Goal: Find contact information: Find contact information

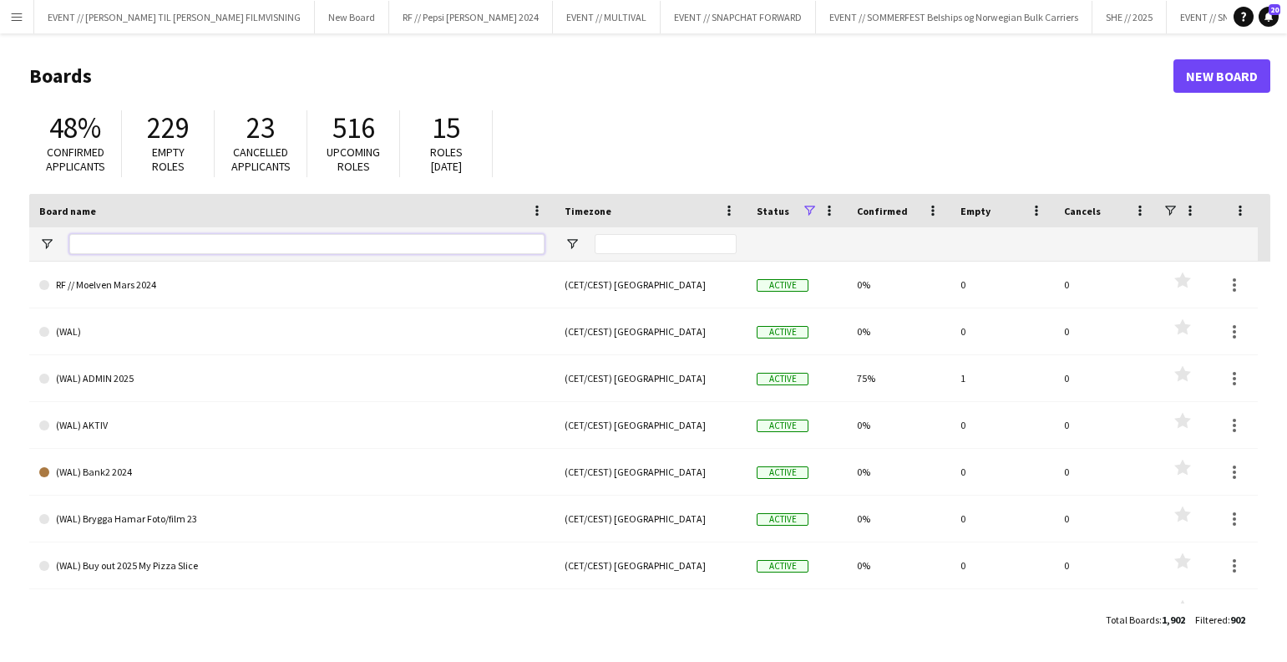
click at [142, 240] on input "Board name Filter Input" at bounding box center [306, 244] width 475 height 20
type input "*"
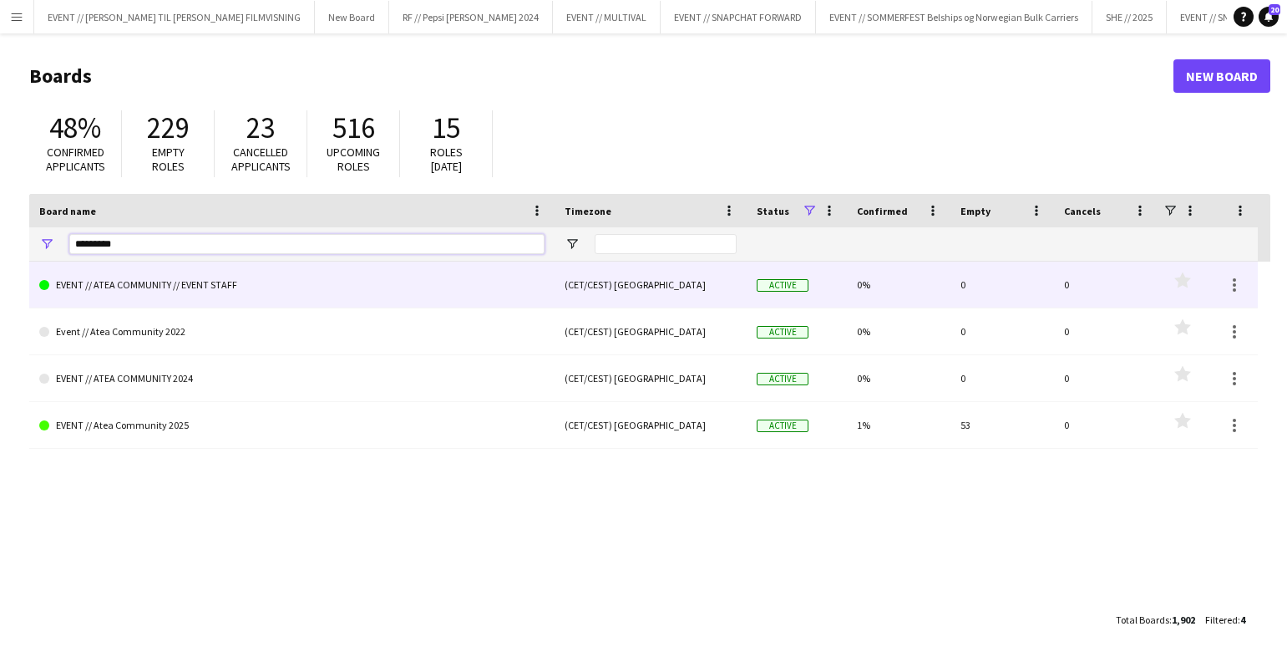
type input "*********"
click at [308, 291] on link "EVENT // ATEA COMMUNITY // EVENT STAFF" at bounding box center [291, 284] width 505 height 47
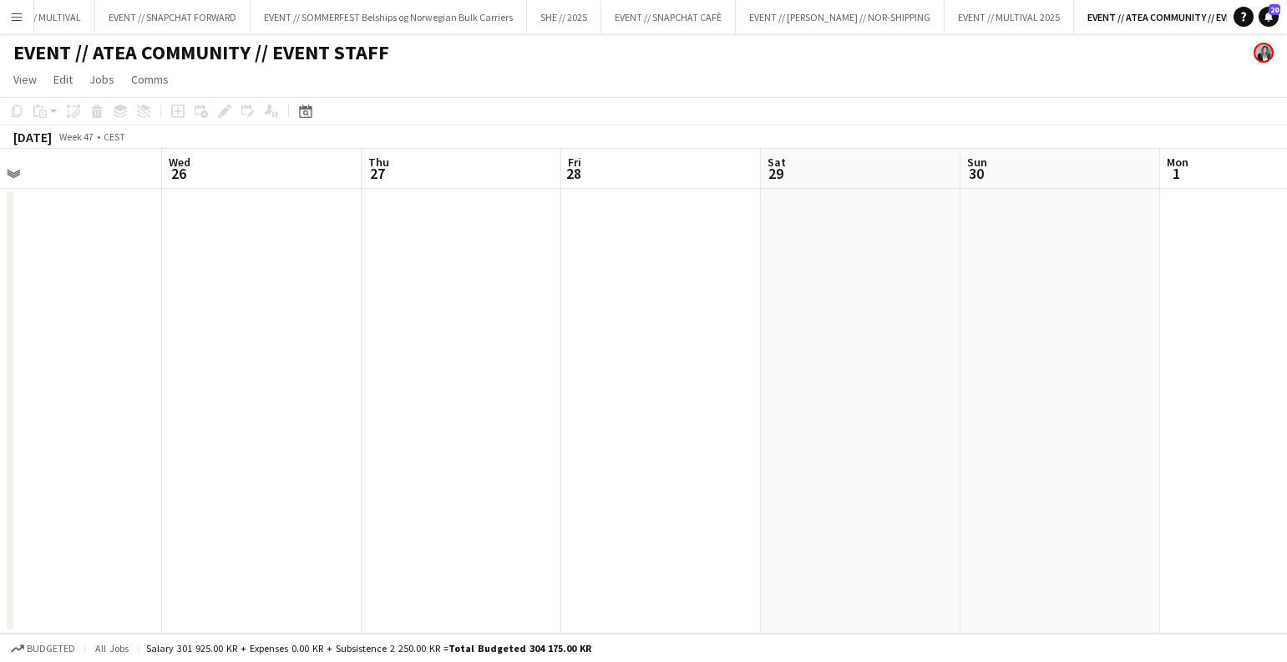
scroll to position [0, 750]
click at [285, 330] on app-date-cell at bounding box center [348, 411] width 200 height 444
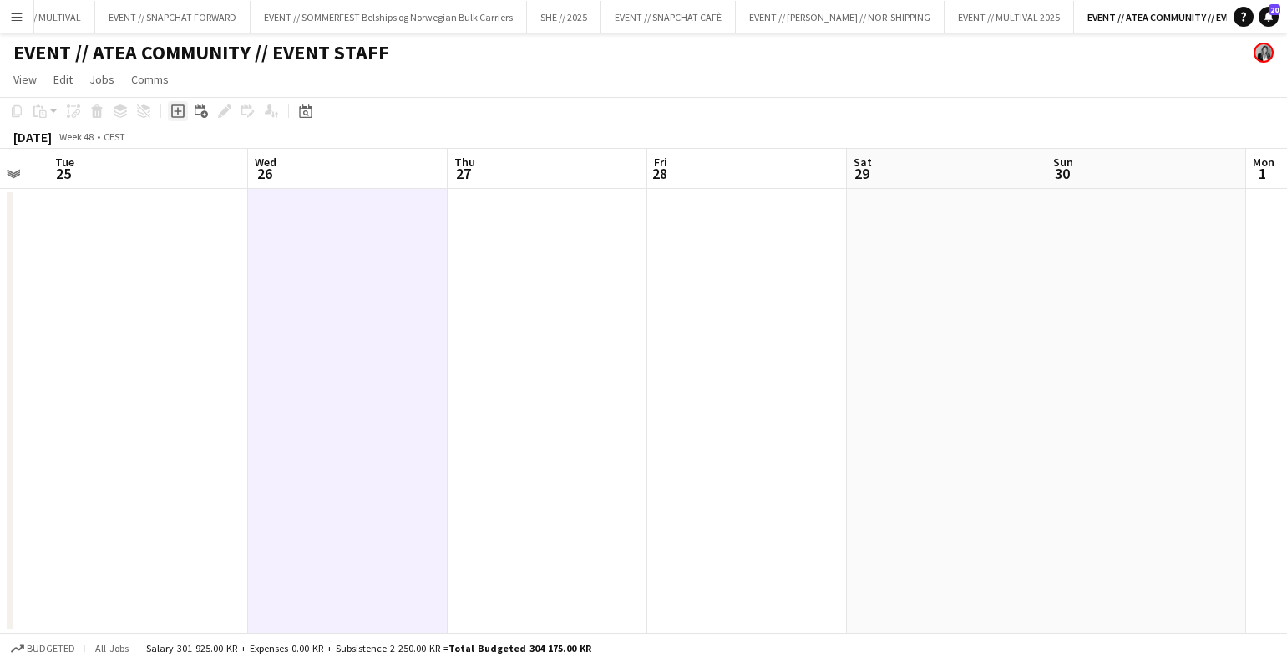
click at [181, 114] on icon "Add job" at bounding box center [177, 110] width 13 height 13
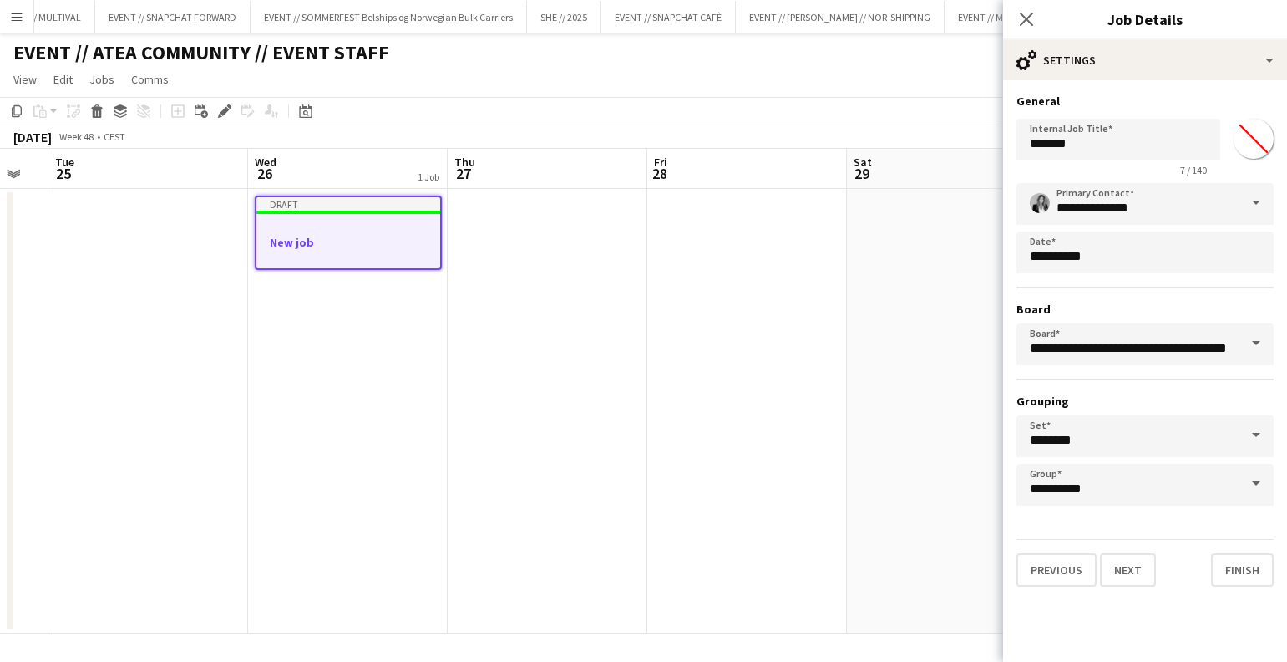
click at [387, 358] on app-date-cell "Draft New job" at bounding box center [348, 411] width 200 height 444
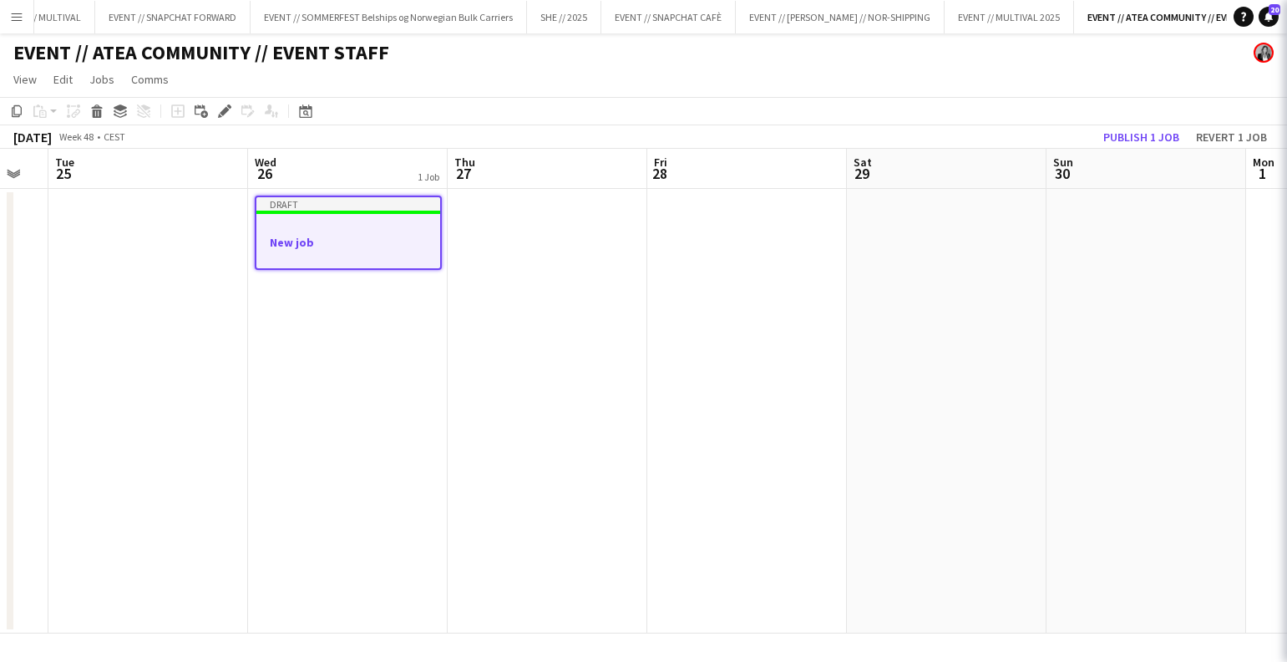
scroll to position [0, 749]
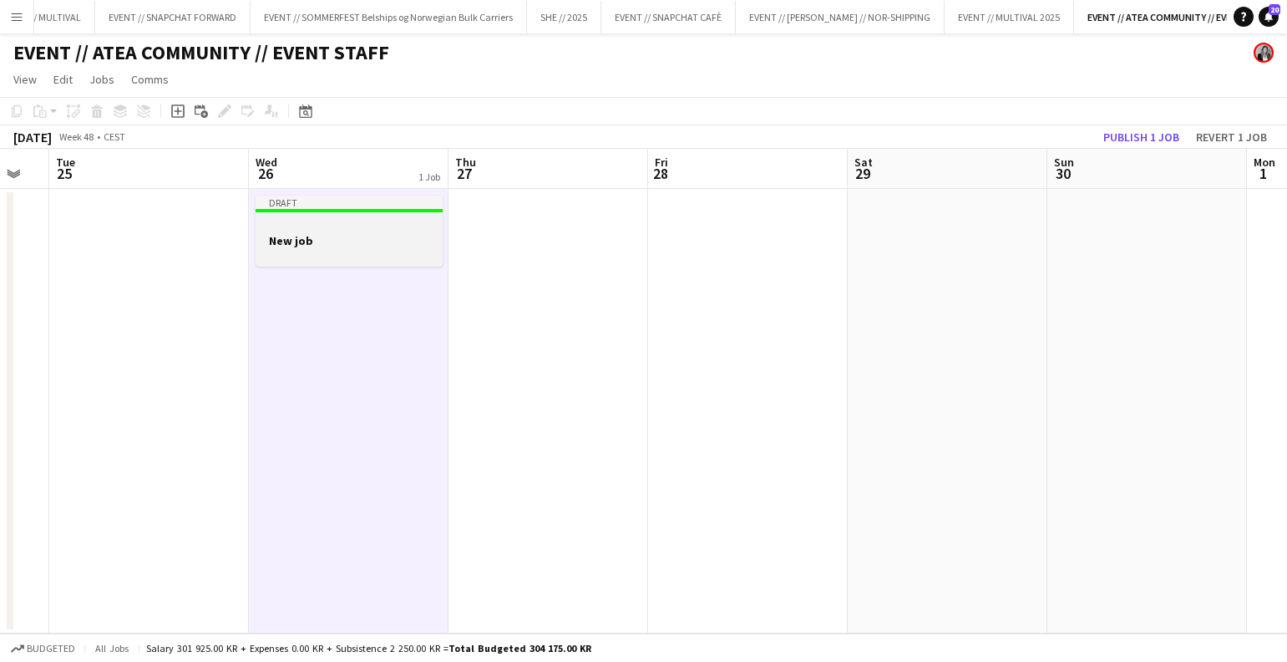
click at [365, 248] on div at bounding box center [349, 254] width 187 height 13
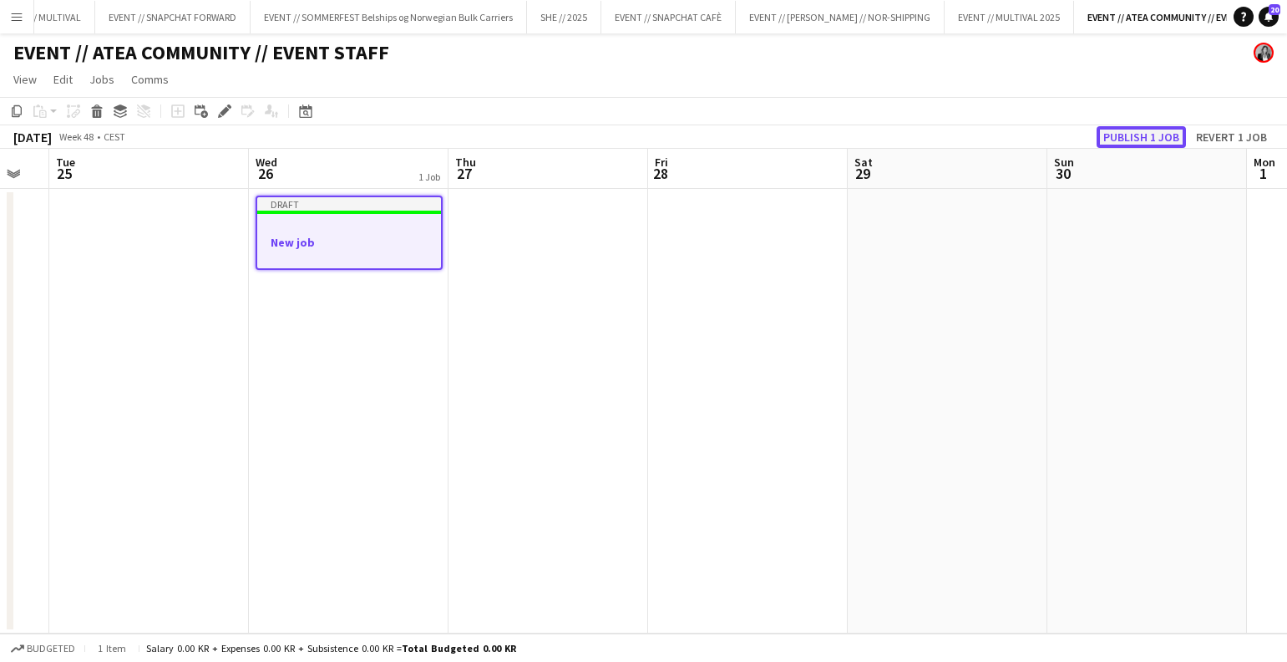
click at [1137, 140] on button "Publish 1 job" at bounding box center [1141, 137] width 89 height 22
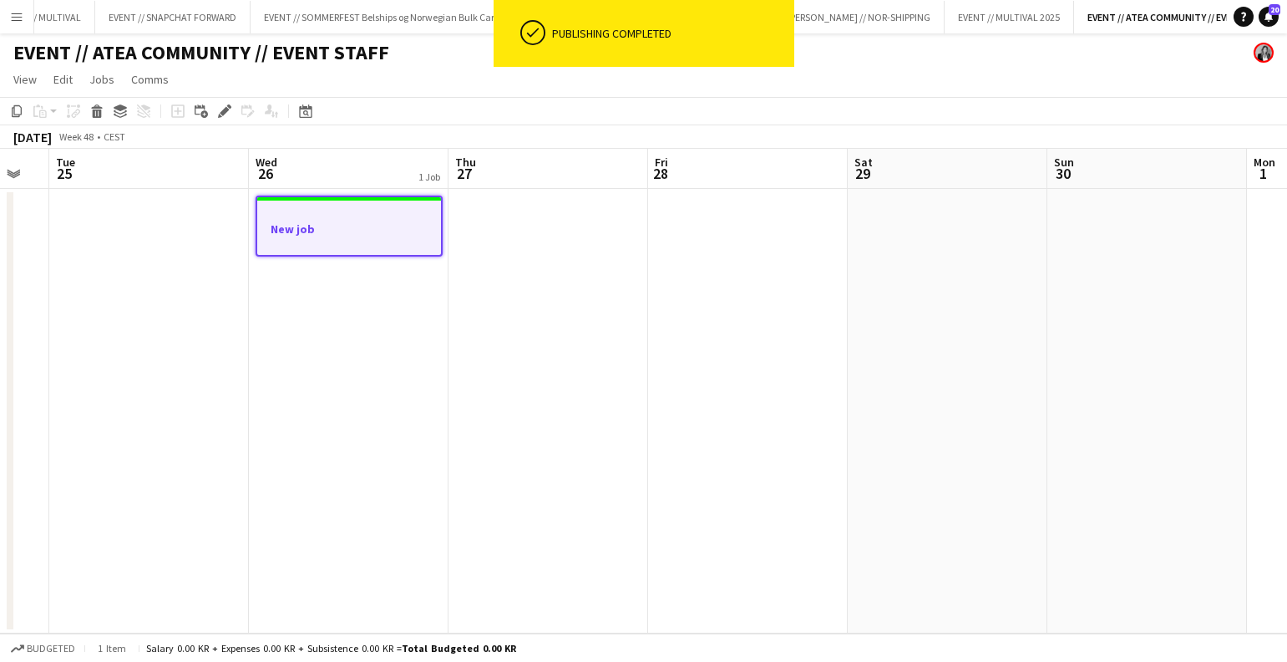
click at [332, 241] on div at bounding box center [349, 242] width 184 height 13
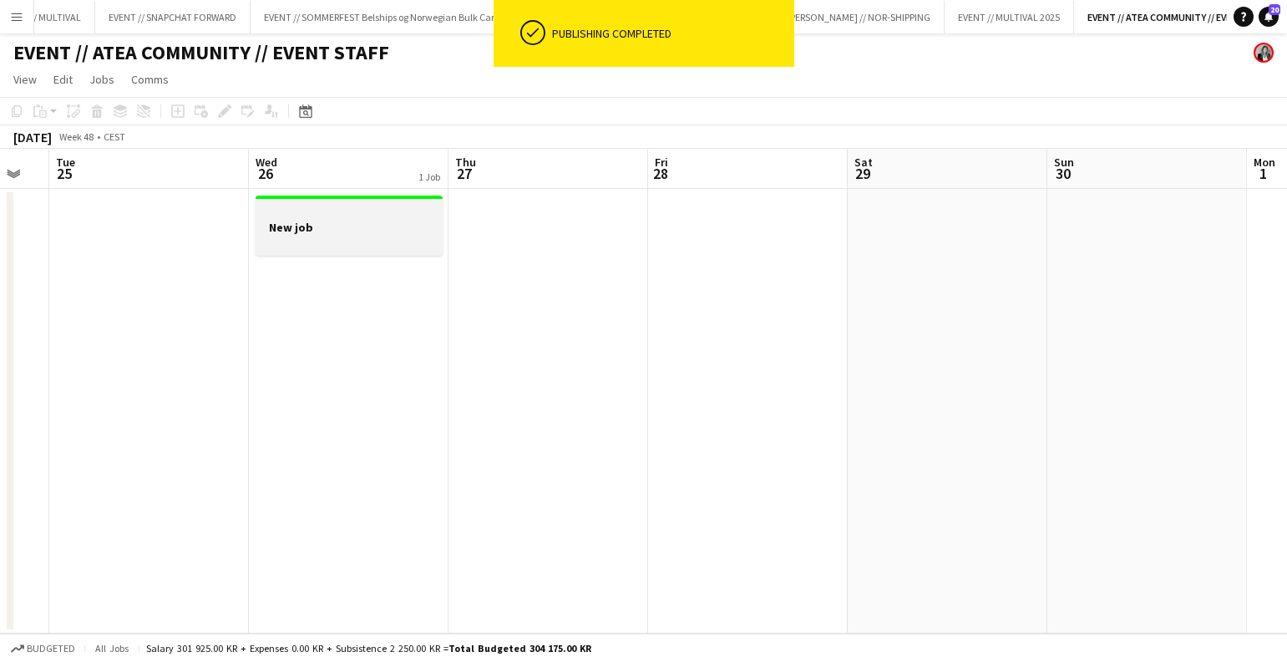
click at [334, 236] on div at bounding box center [349, 241] width 187 height 13
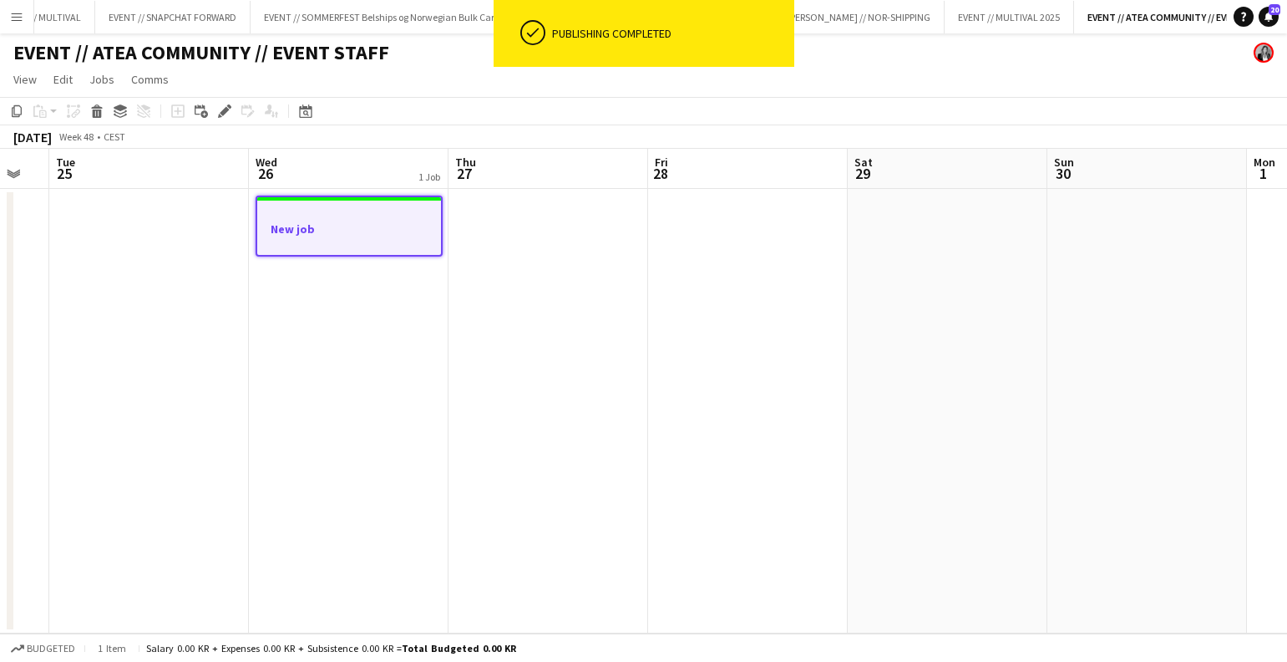
click at [334, 236] on div at bounding box center [349, 242] width 184 height 13
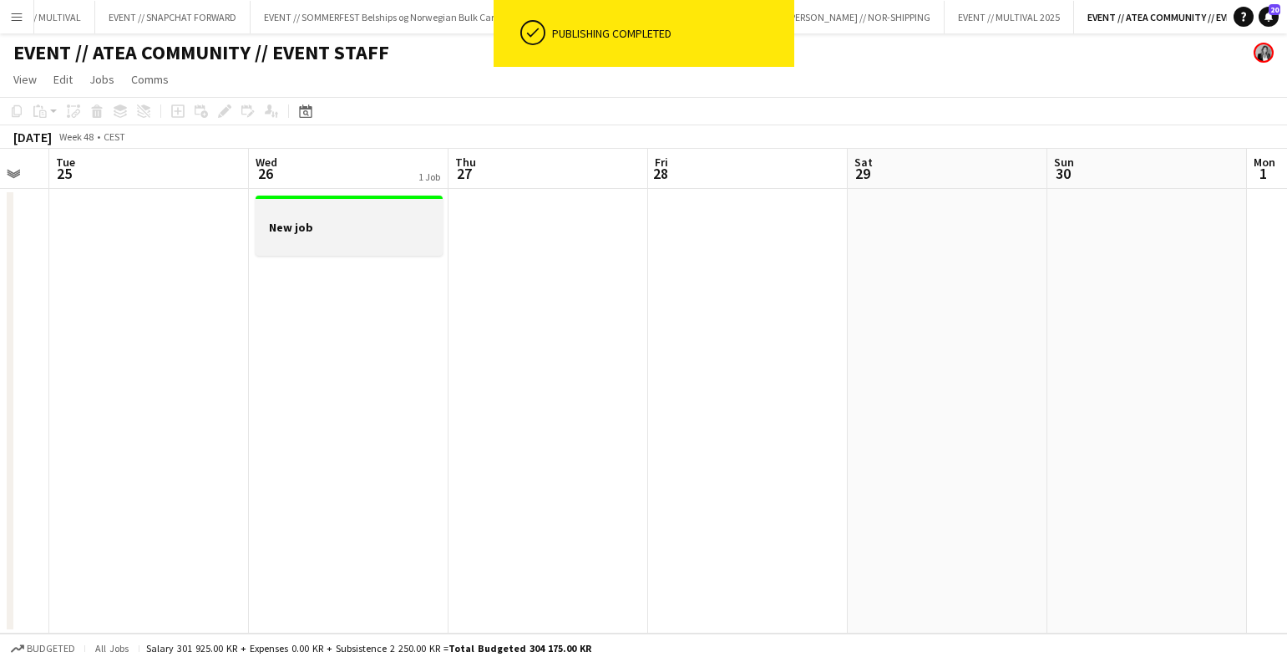
click at [334, 236] on div at bounding box center [349, 241] width 187 height 13
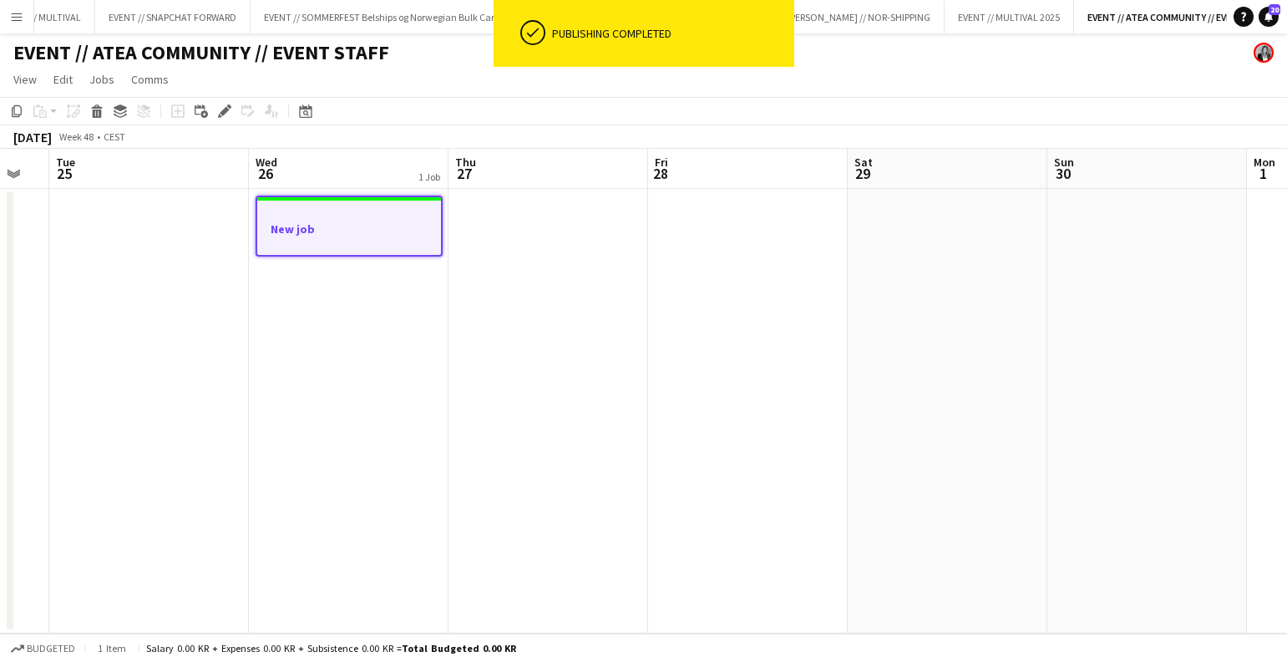
click at [319, 227] on h3 "New job" at bounding box center [349, 228] width 184 height 15
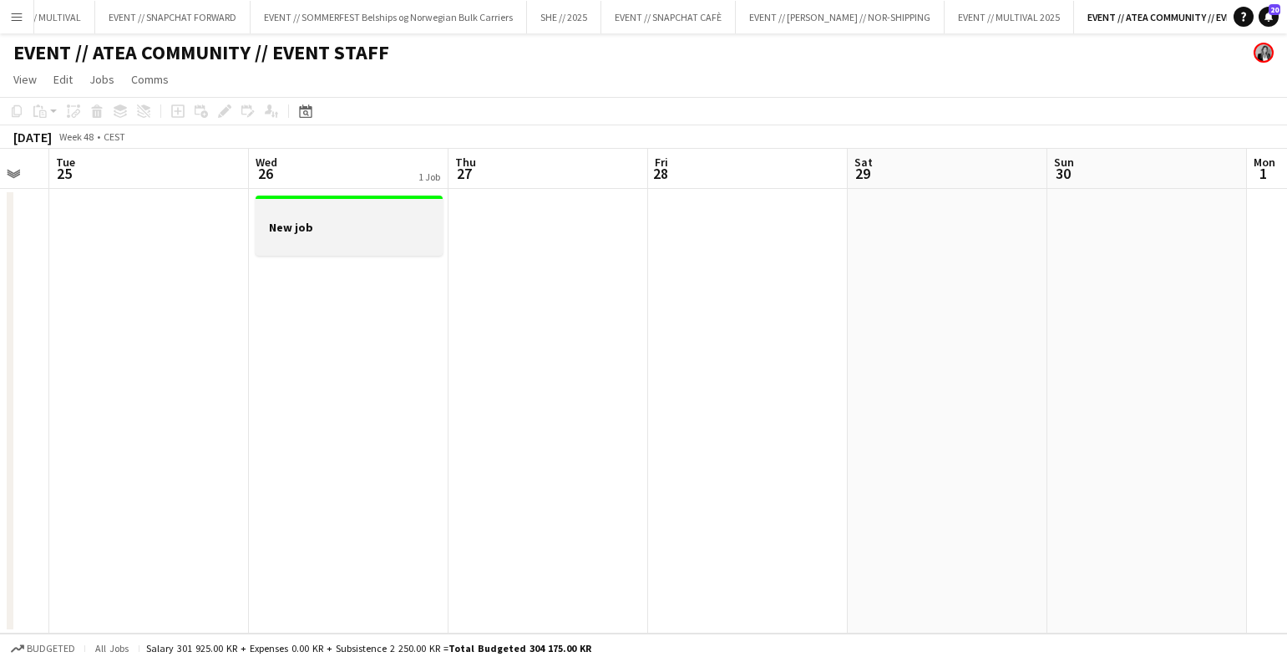
click at [319, 227] on h3 "New job" at bounding box center [349, 227] width 187 height 15
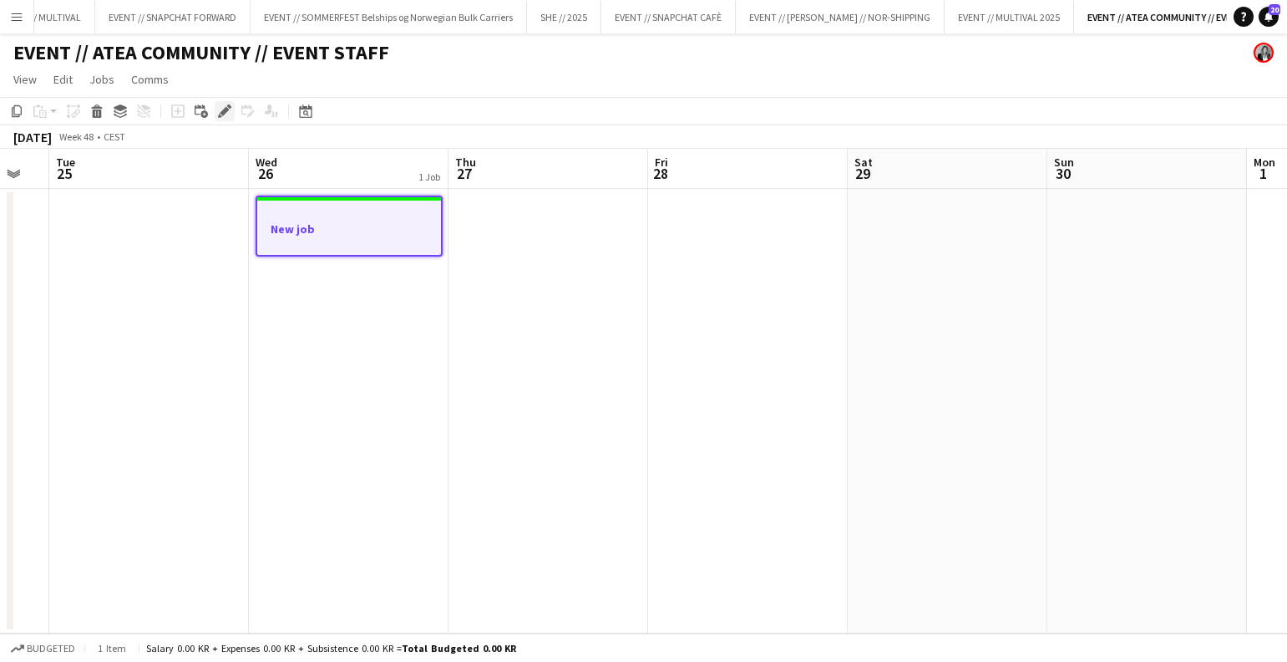
click at [216, 106] on div "Edit" at bounding box center [225, 111] width 20 height 20
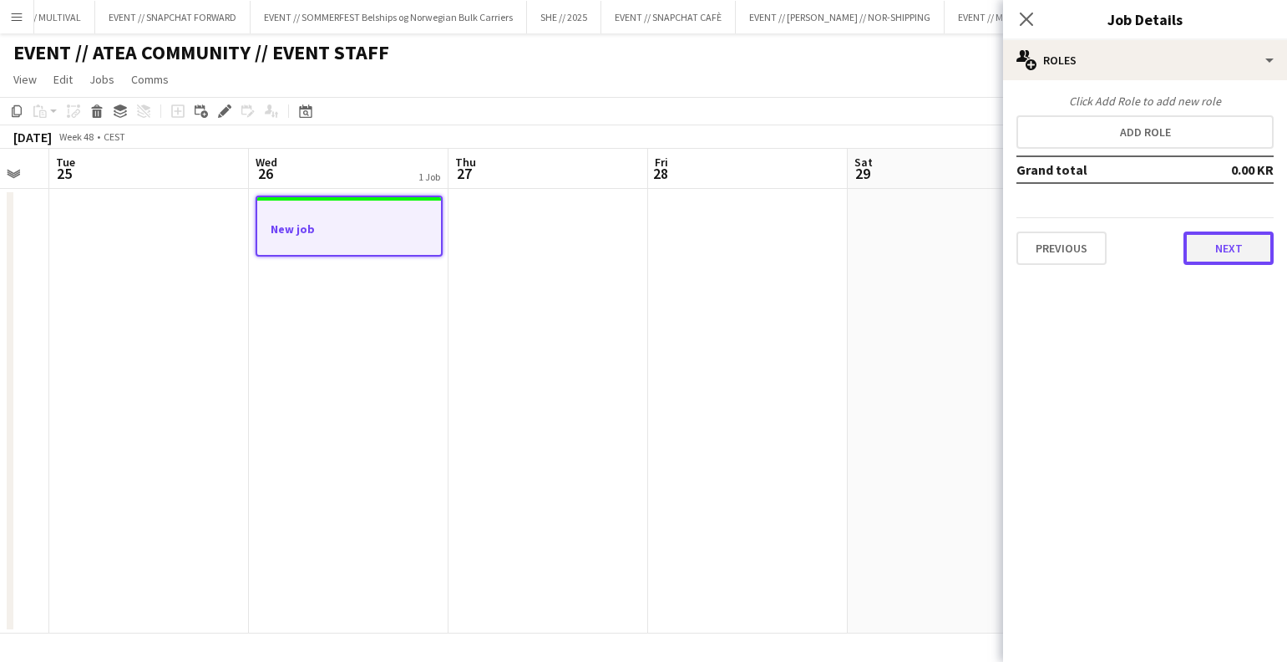
click at [1242, 243] on button "Next" at bounding box center [1229, 247] width 90 height 33
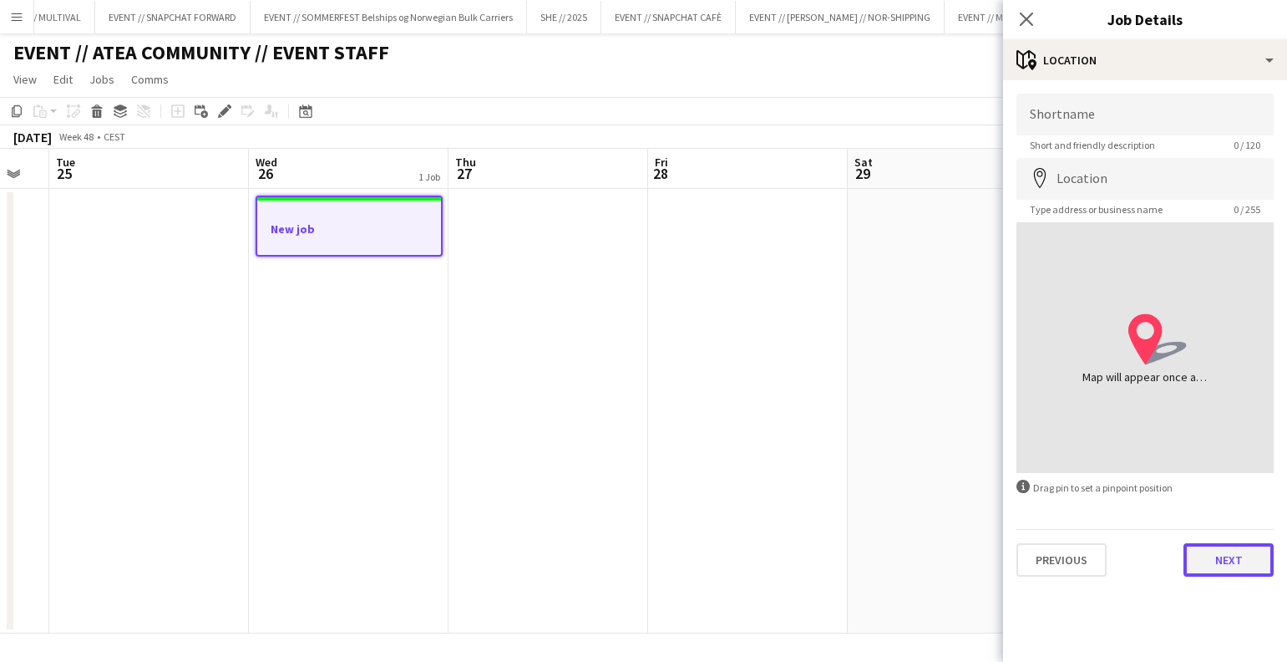
click at [1226, 572] on button "Next" at bounding box center [1229, 559] width 90 height 33
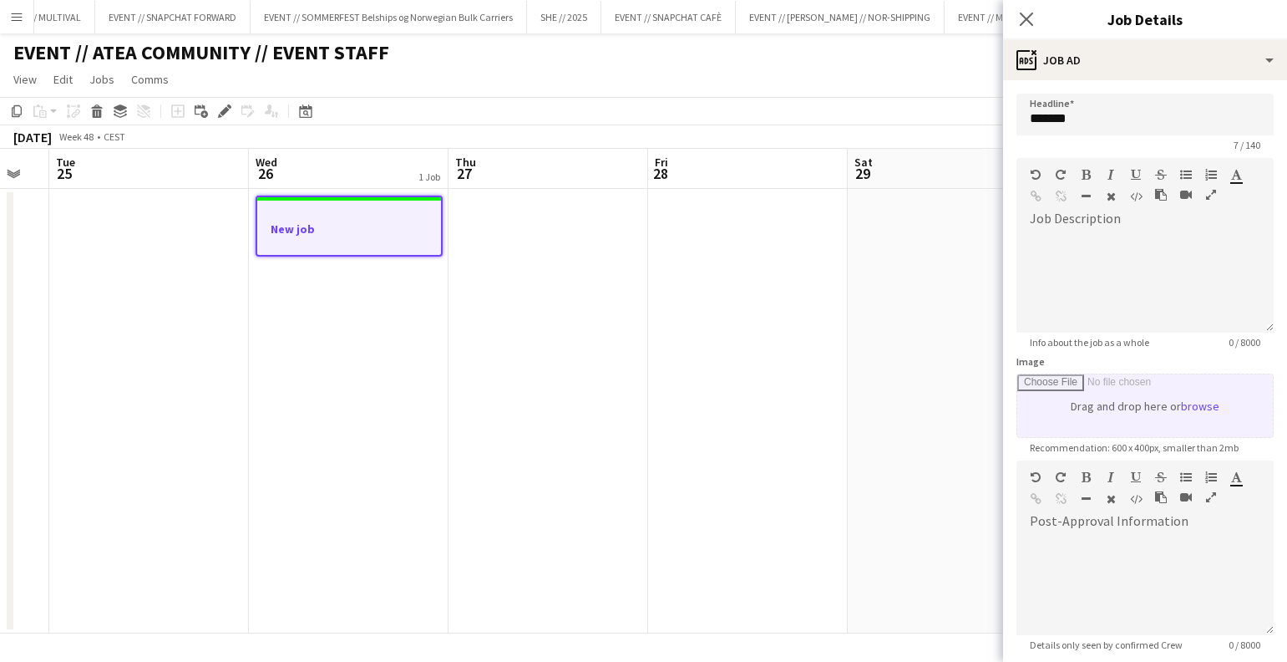
scroll to position [164, 0]
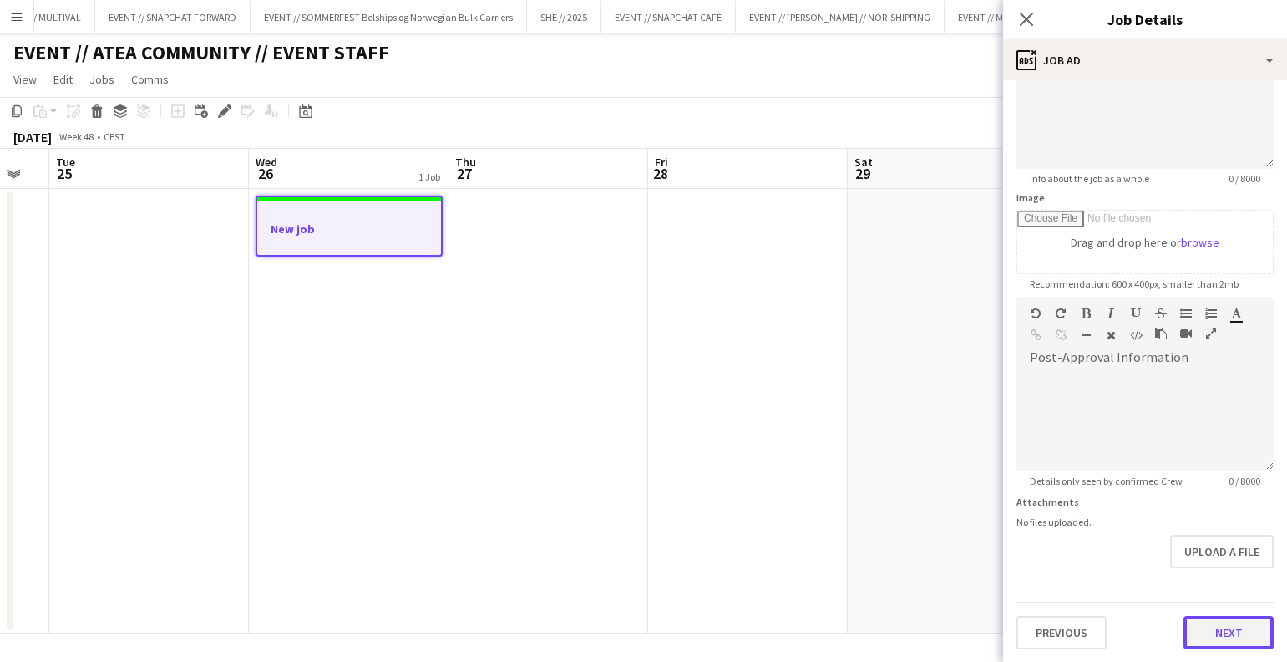
click at [1216, 633] on button "Next" at bounding box center [1229, 632] width 90 height 33
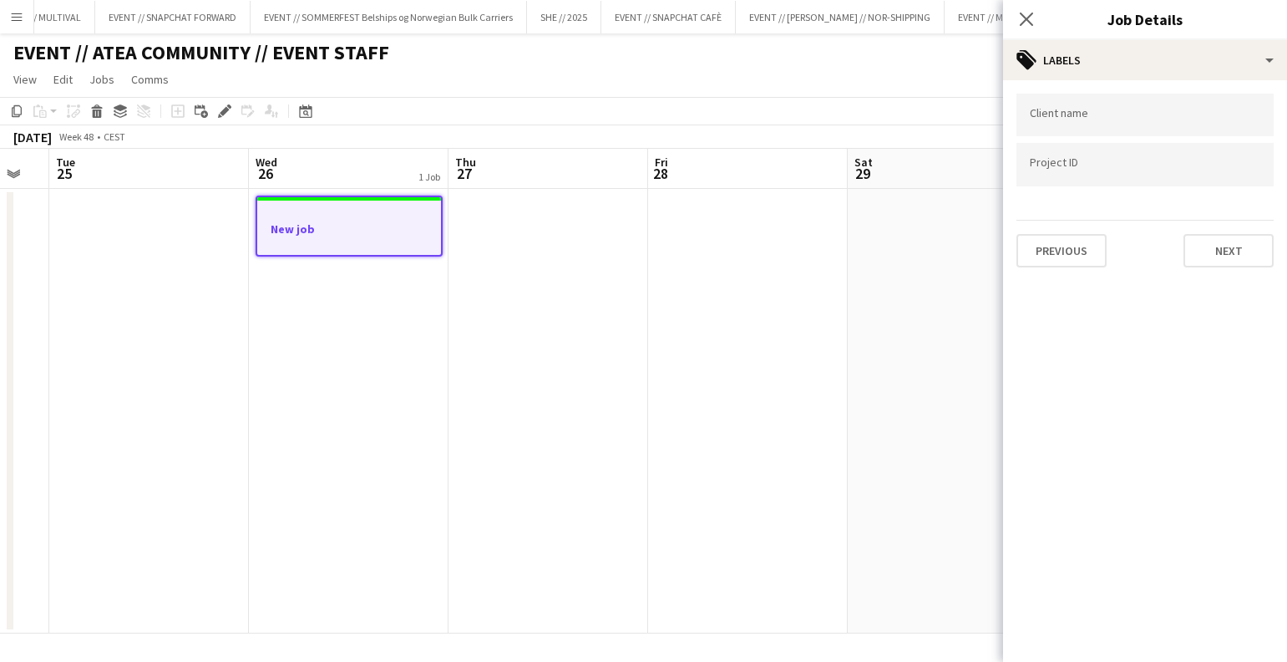
click at [893, 160] on app-board-header-date "Sat 29" at bounding box center [948, 169] width 200 height 40
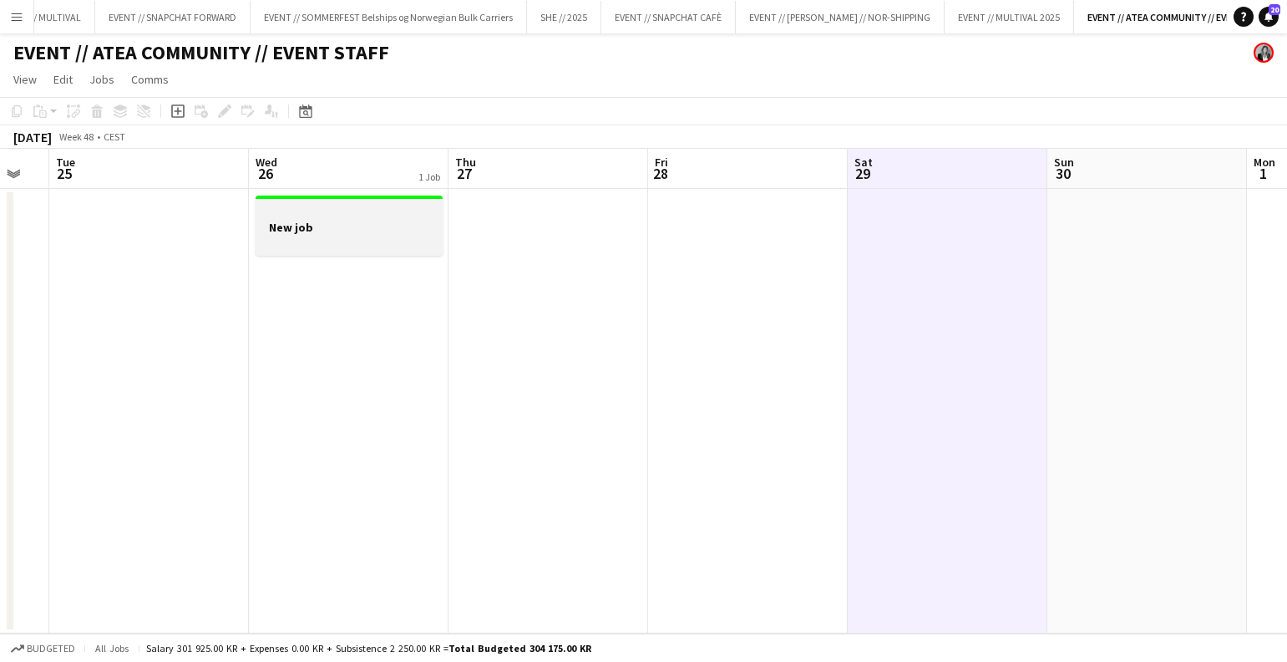
click at [337, 252] on app-job-card "New job" at bounding box center [349, 225] width 187 height 60
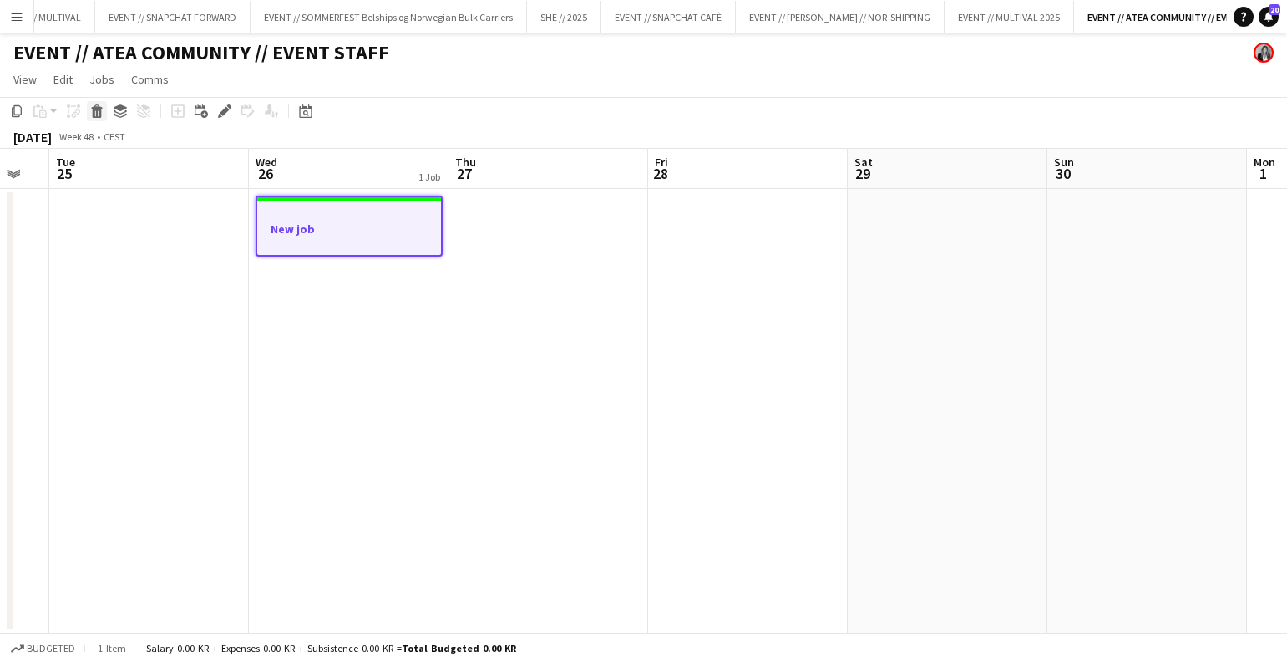
click at [99, 113] on icon at bounding box center [97, 113] width 9 height 8
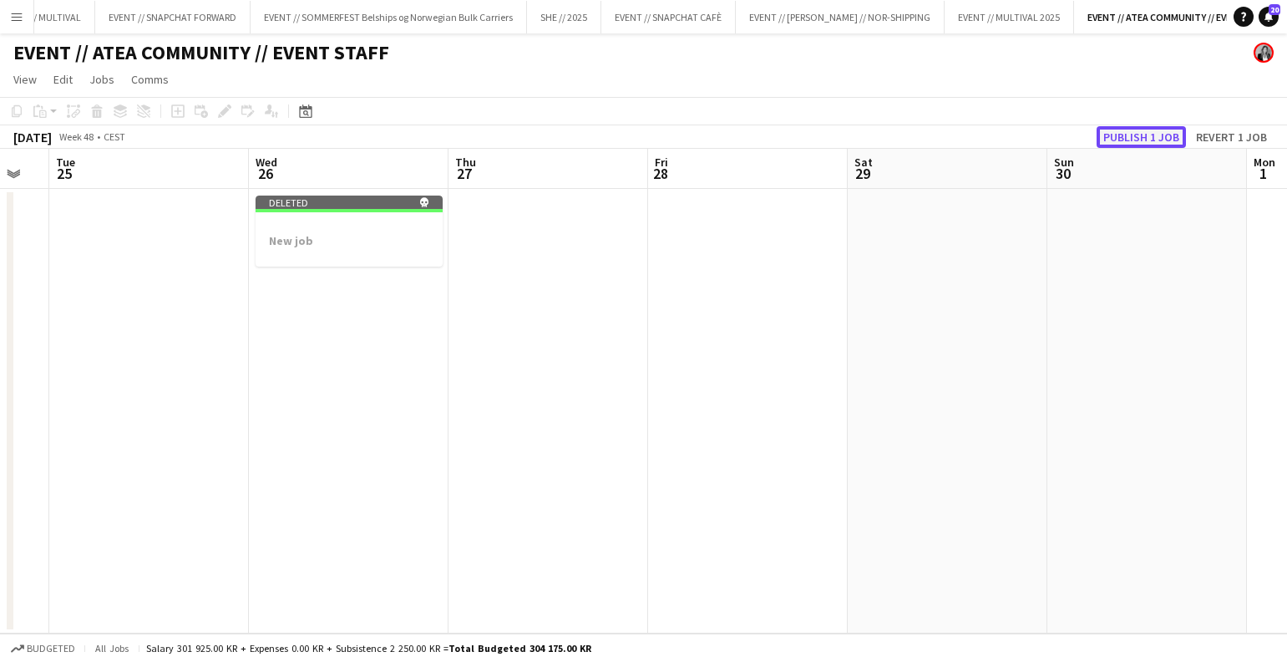
click at [1170, 127] on button "Publish 1 job" at bounding box center [1141, 137] width 89 height 22
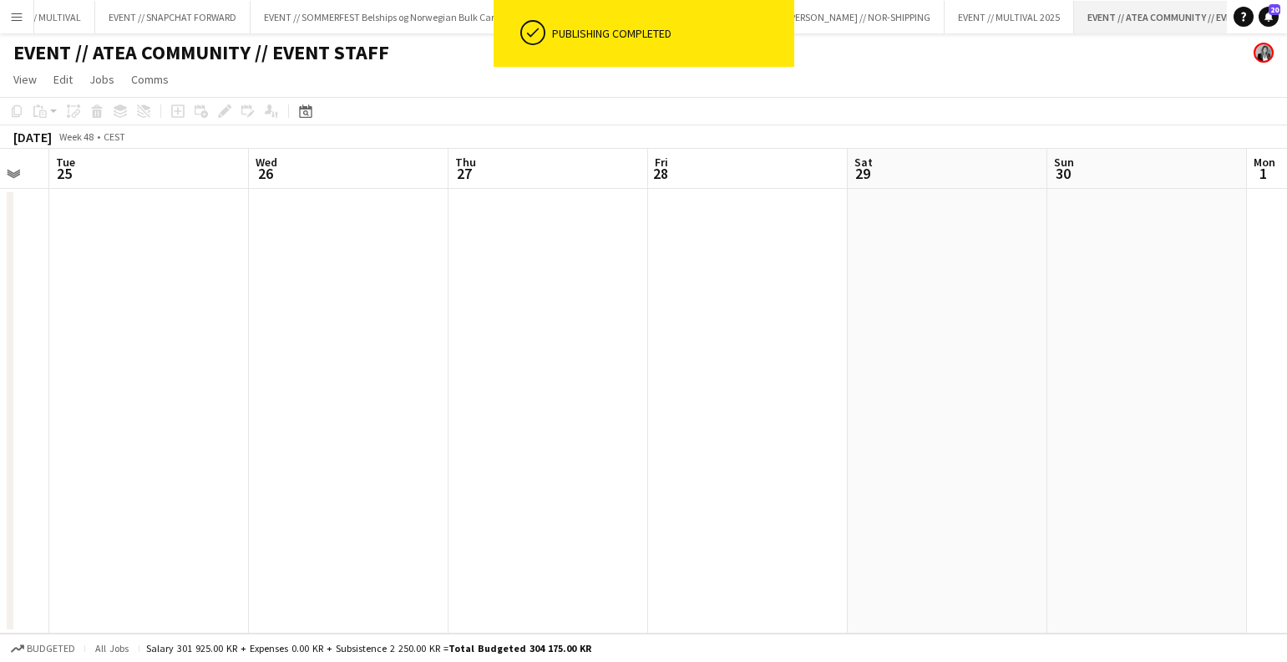
click at [1278, 8] on app-icon "Close" at bounding box center [1281, 7] width 7 height 7
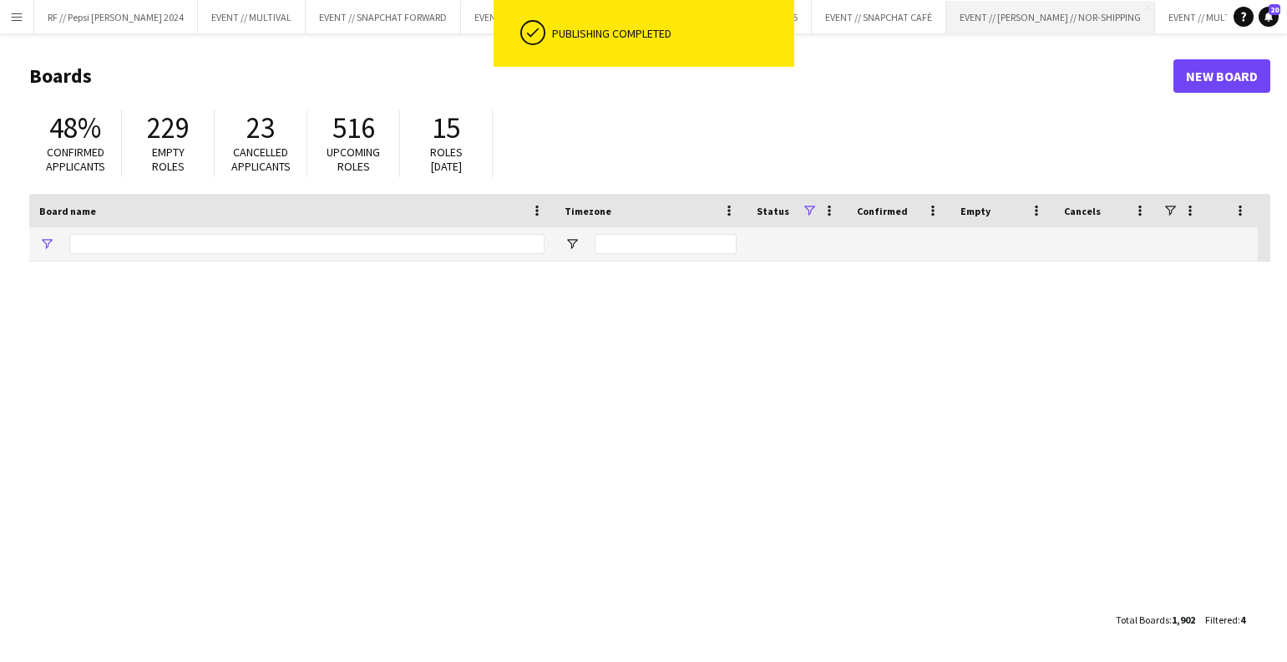
type input "*********"
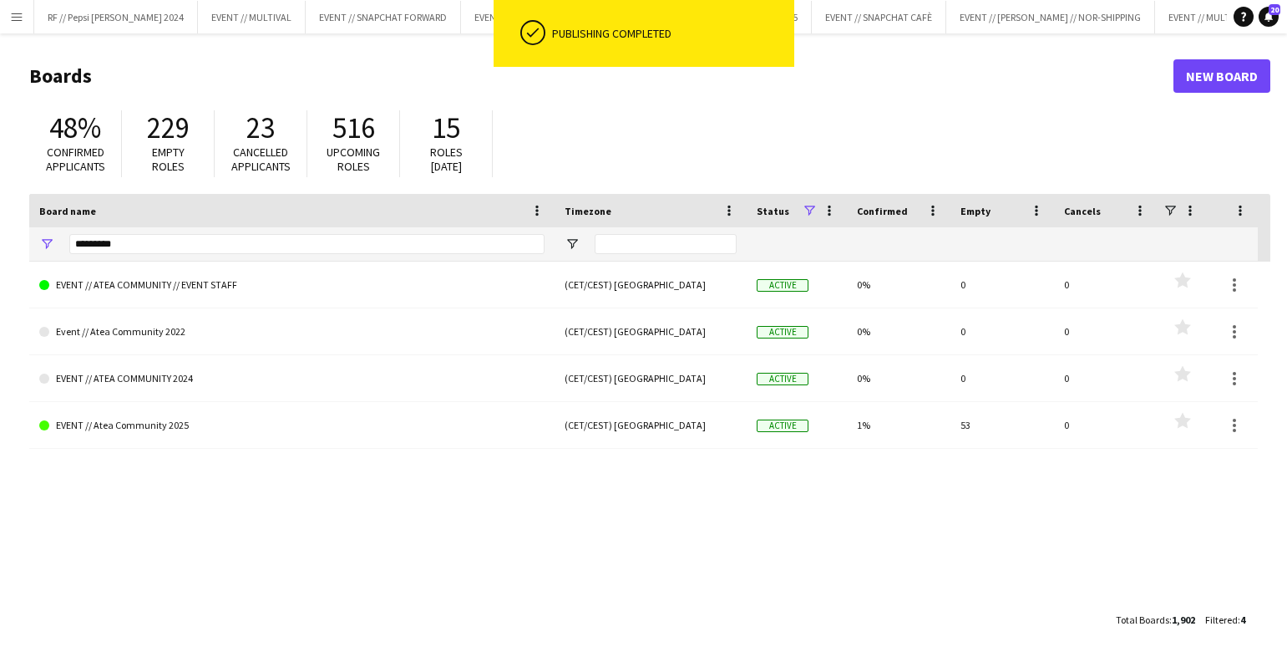
click at [21, 16] on app-icon "Menu" at bounding box center [16, 16] width 13 height 13
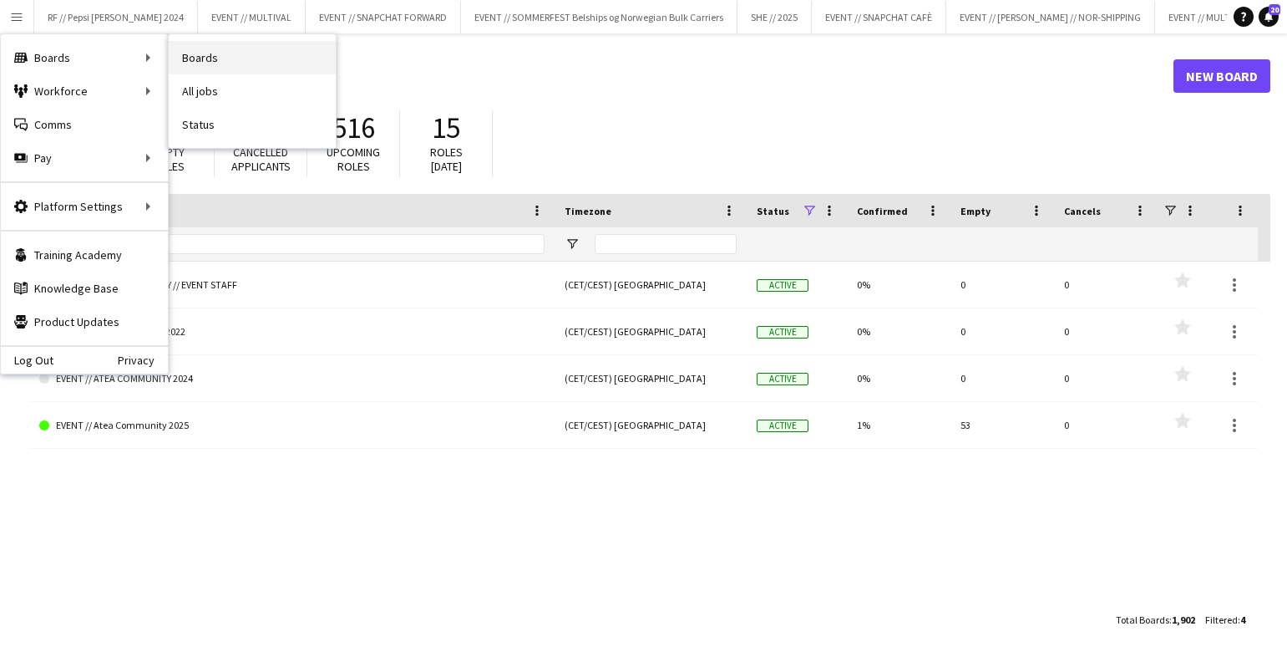
click at [221, 72] on link "Boards" at bounding box center [252, 57] width 167 height 33
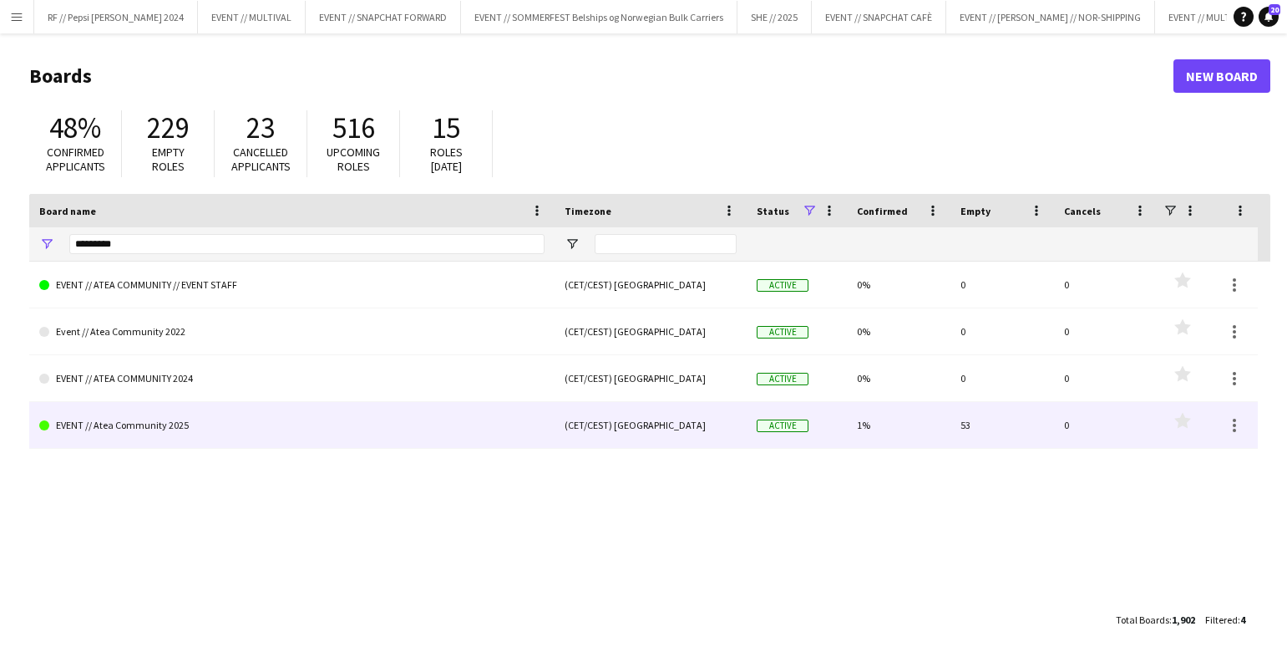
click at [238, 424] on link "EVENT // Atea Community 2025" at bounding box center [291, 425] width 505 height 47
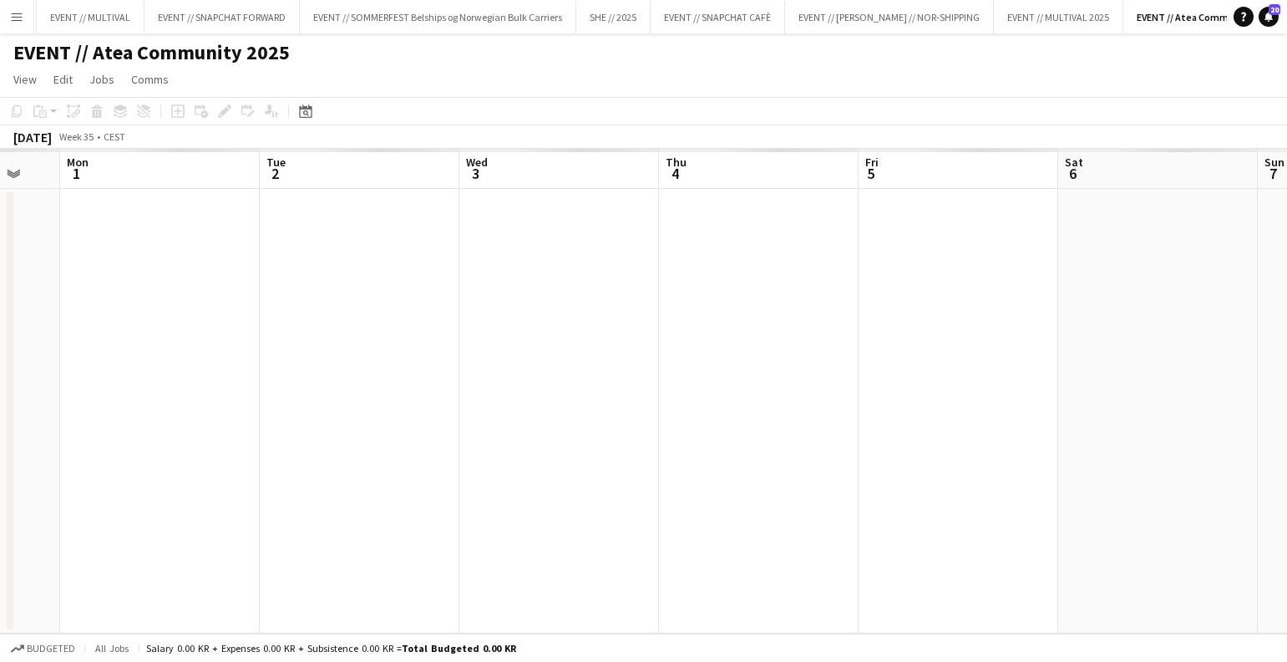
scroll to position [0, 717]
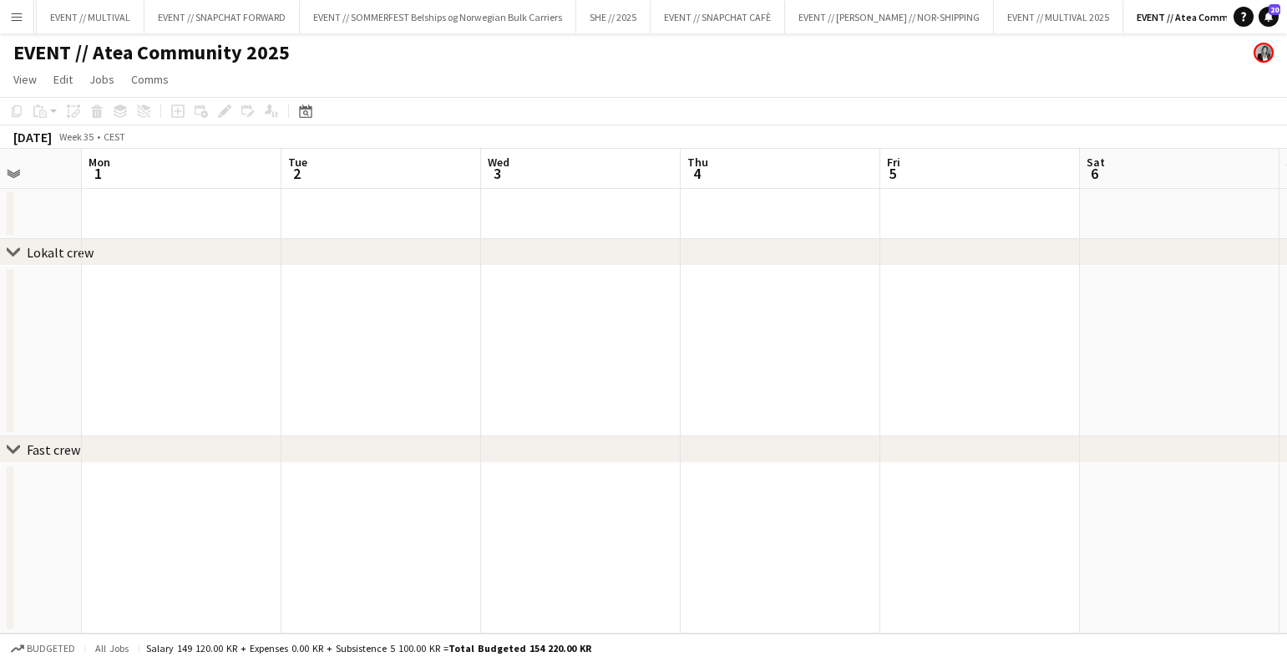
click at [16, 31] on button "Menu" at bounding box center [16, 16] width 33 height 33
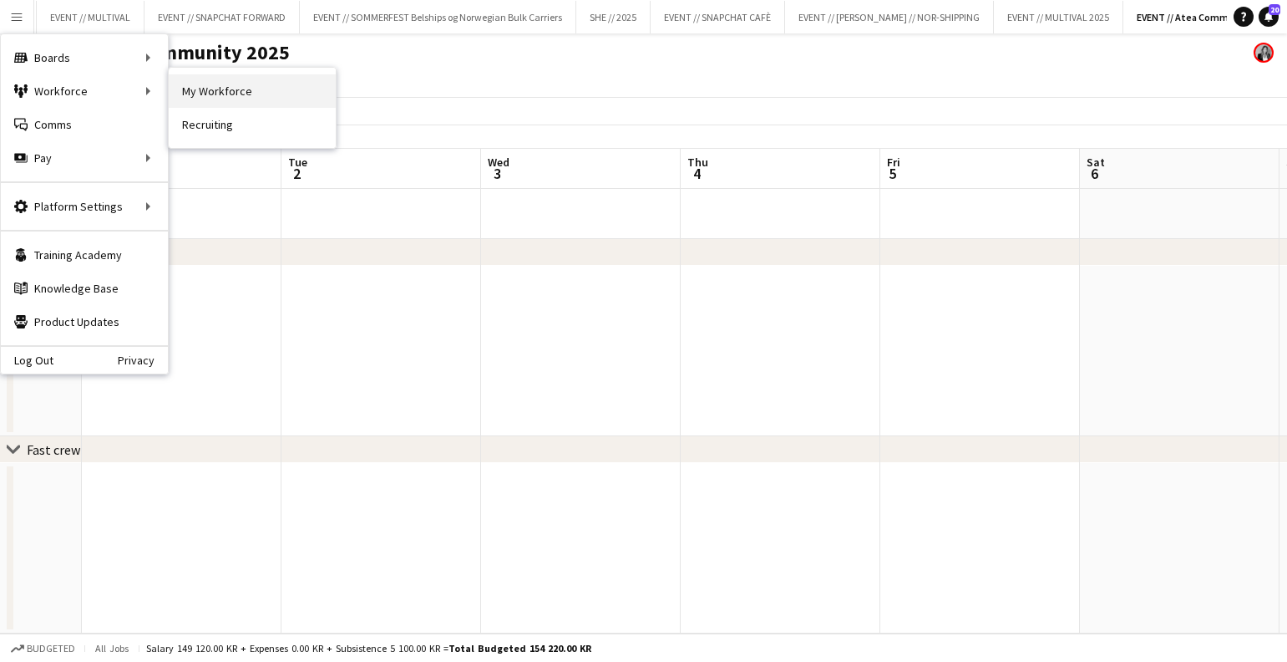
click at [198, 98] on link "My Workforce" at bounding box center [252, 90] width 167 height 33
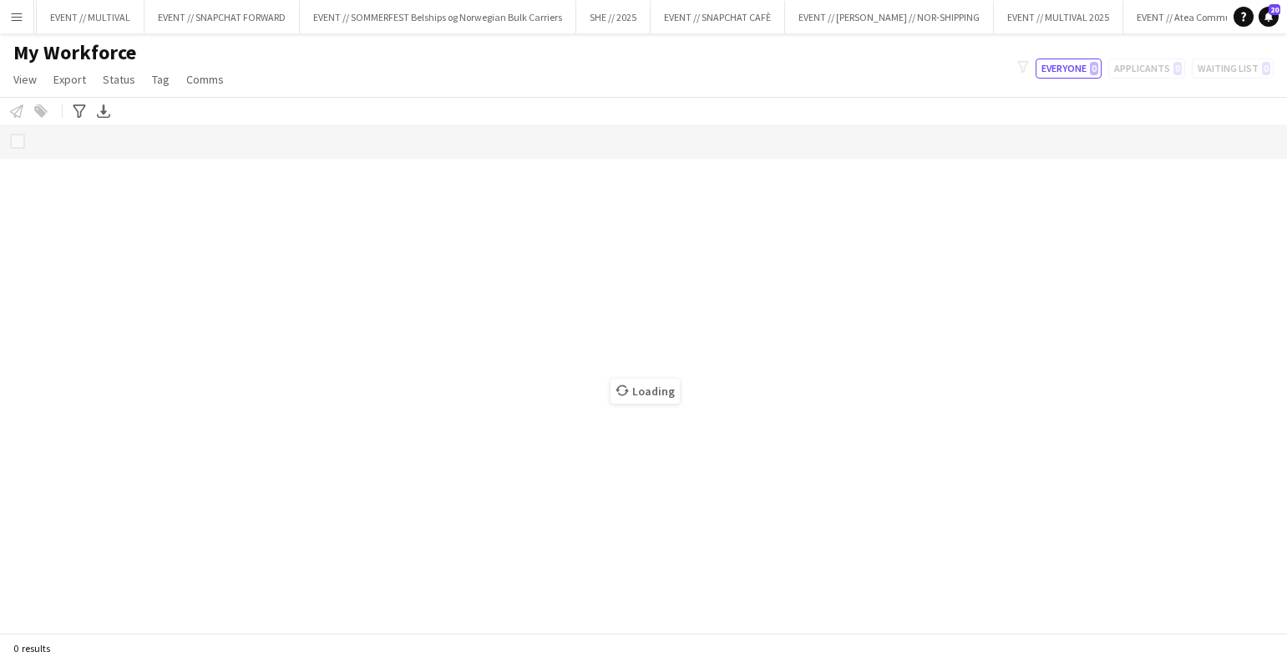
scroll to position [0, 513]
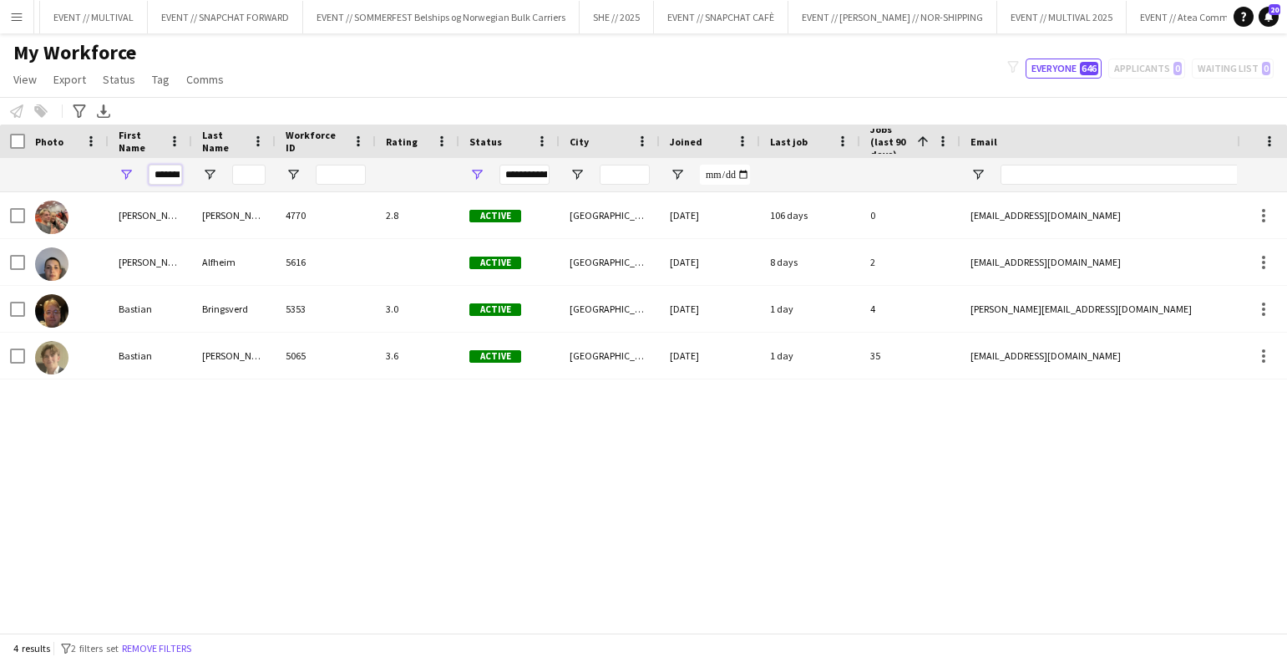
click at [176, 176] on input "*******" at bounding box center [165, 175] width 33 height 20
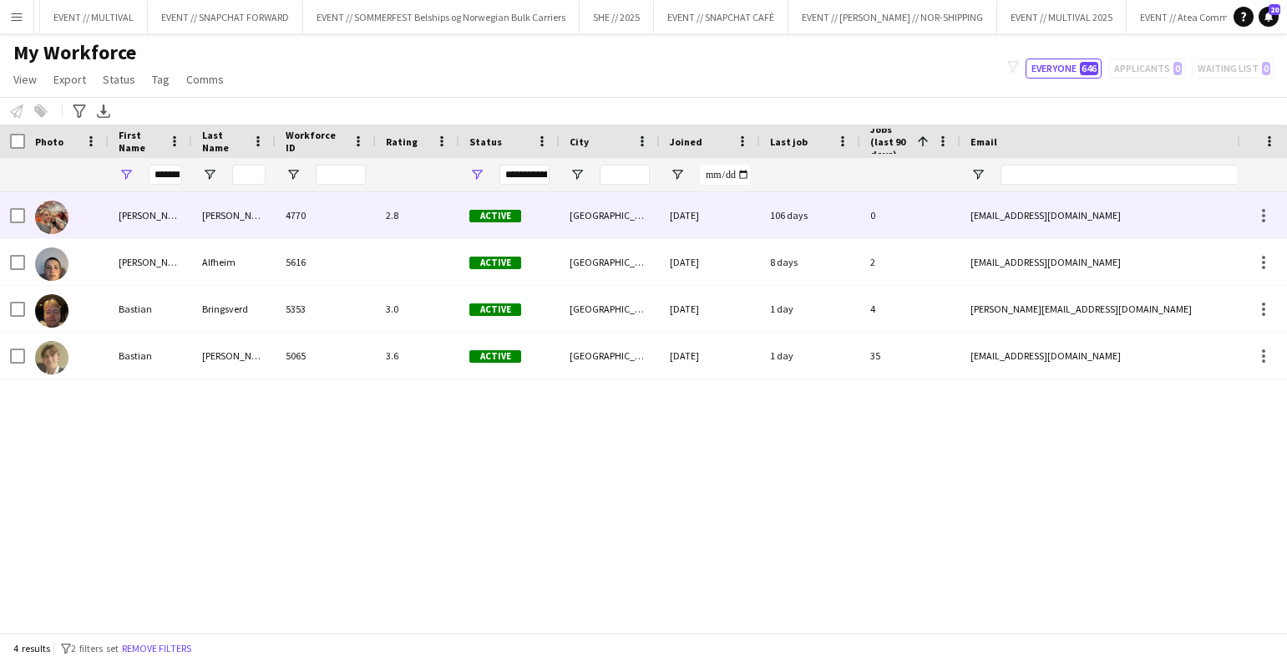
click at [147, 223] on div "[PERSON_NAME]" at bounding box center [151, 215] width 84 height 46
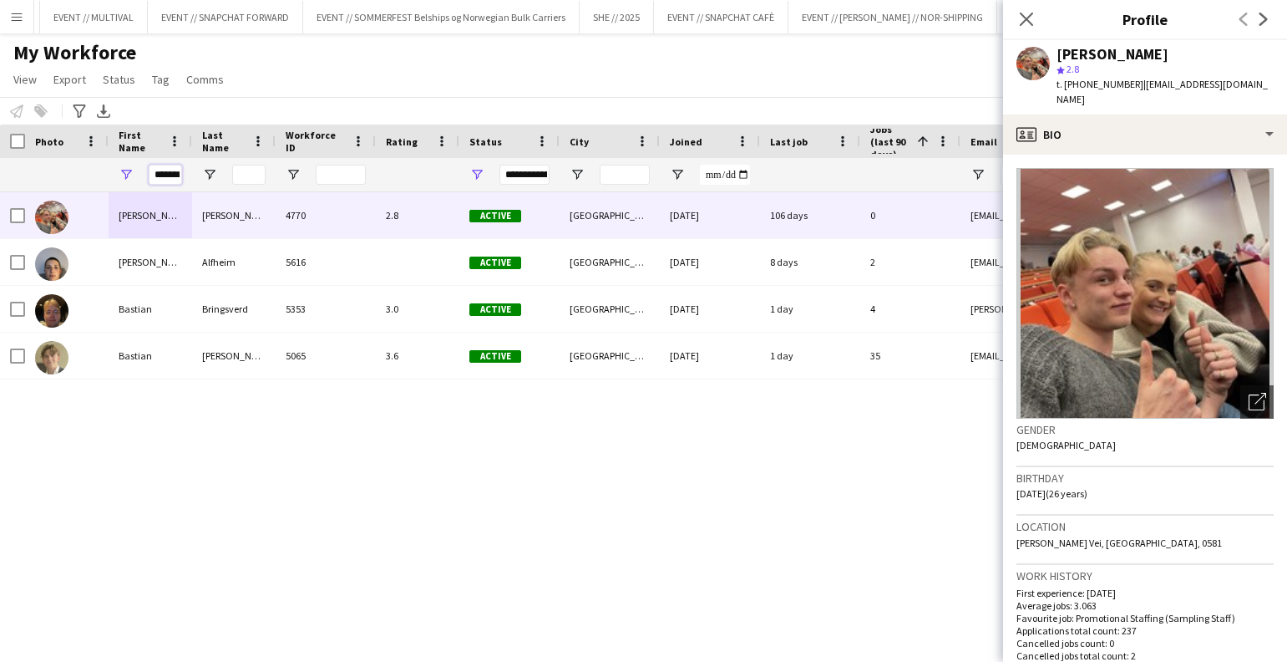
click at [163, 175] on input "*******" at bounding box center [165, 175] width 33 height 20
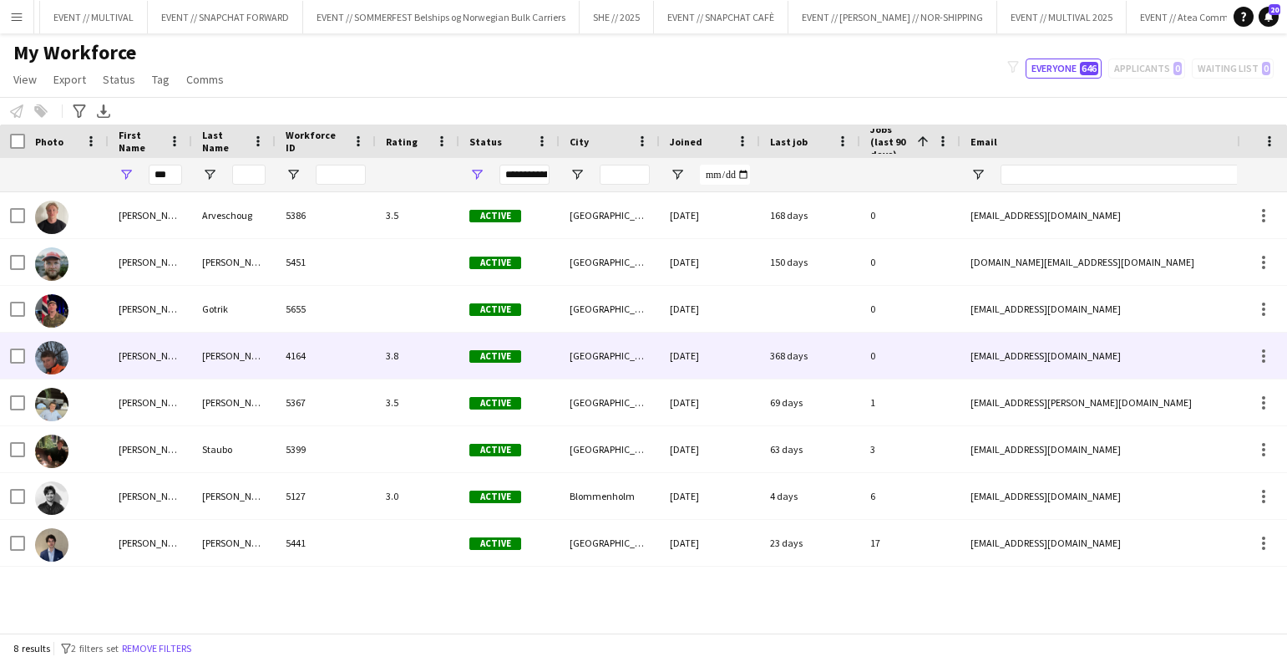
click at [253, 353] on div "[PERSON_NAME]" at bounding box center [234, 355] width 84 height 46
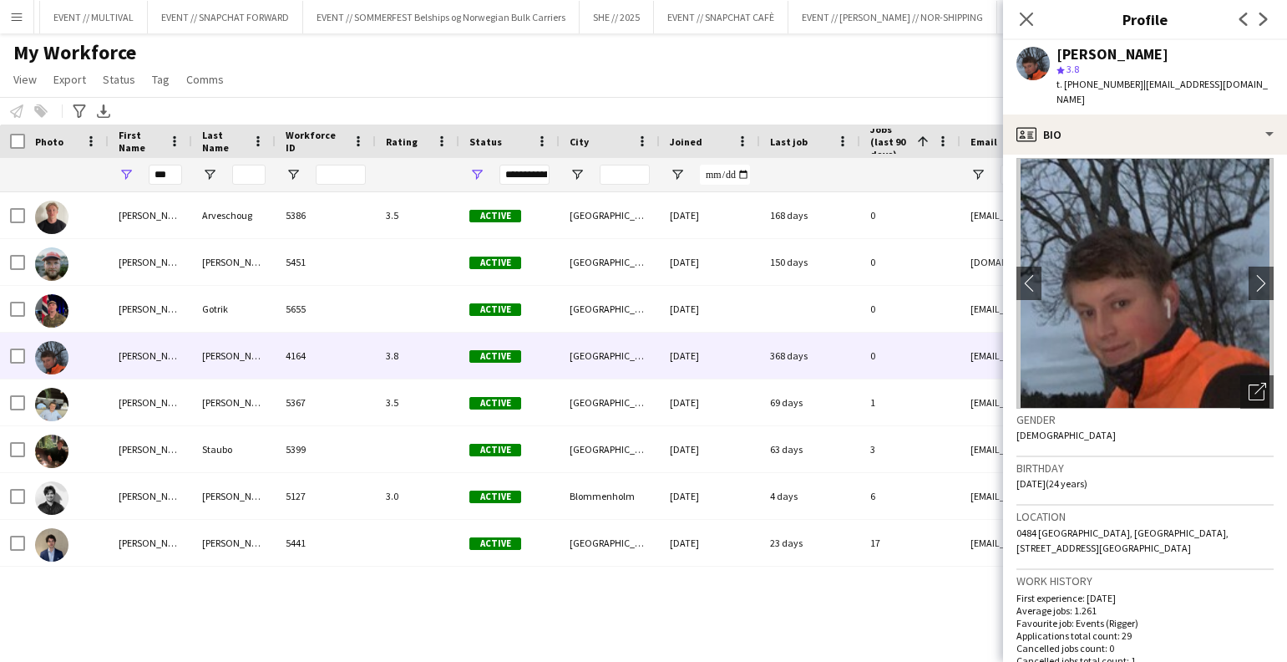
scroll to position [0, 0]
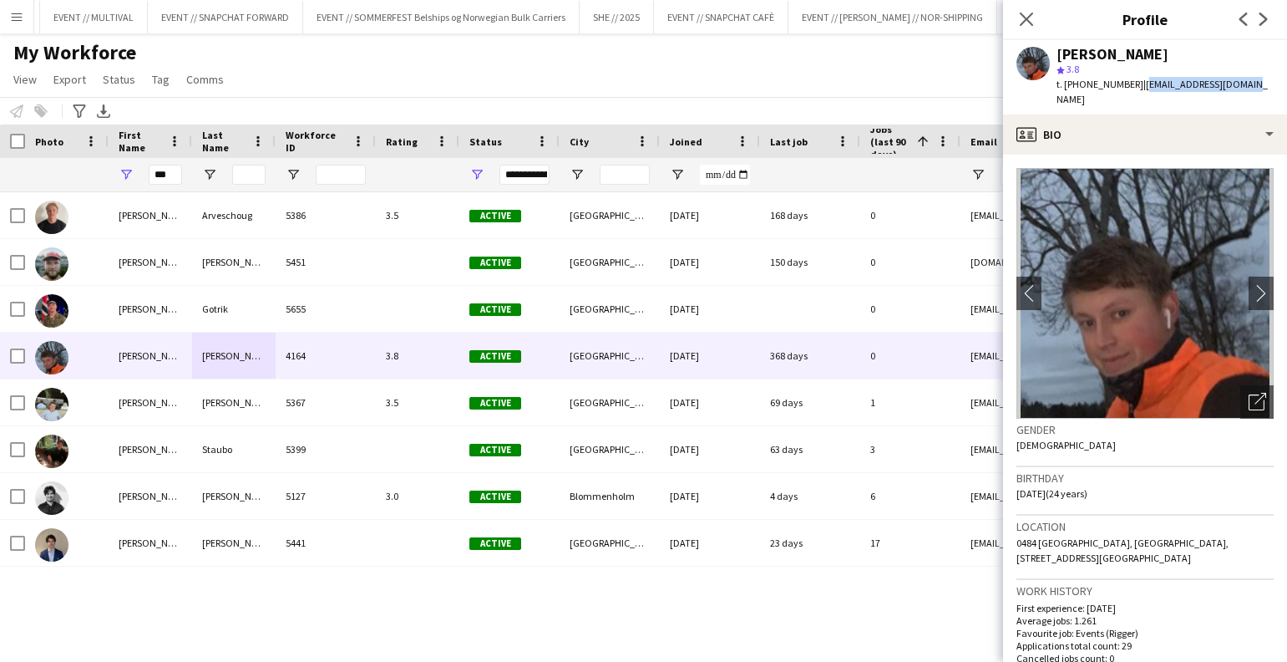
drag, startPoint x: 1240, startPoint y: 84, endPoint x: 1127, endPoint y: 87, distance: 112.8
click at [1127, 87] on div "[PERSON_NAME] star 3.8 t. [PHONE_NUMBER] | [EMAIL_ADDRESS][DOMAIN_NAME]" at bounding box center [1145, 77] width 284 height 74
copy span "[EMAIL_ADDRESS][DOMAIN_NAME]"
click at [161, 172] on input "***" at bounding box center [165, 175] width 33 height 20
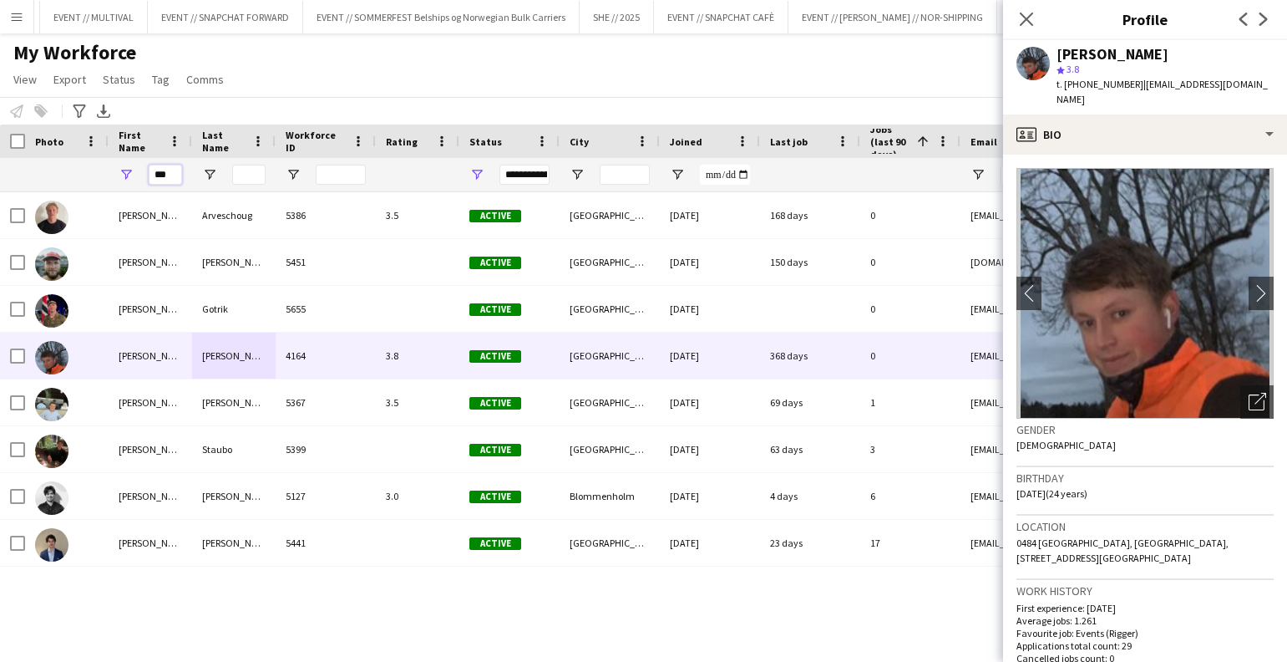
click at [161, 172] on input "***" at bounding box center [165, 175] width 33 height 20
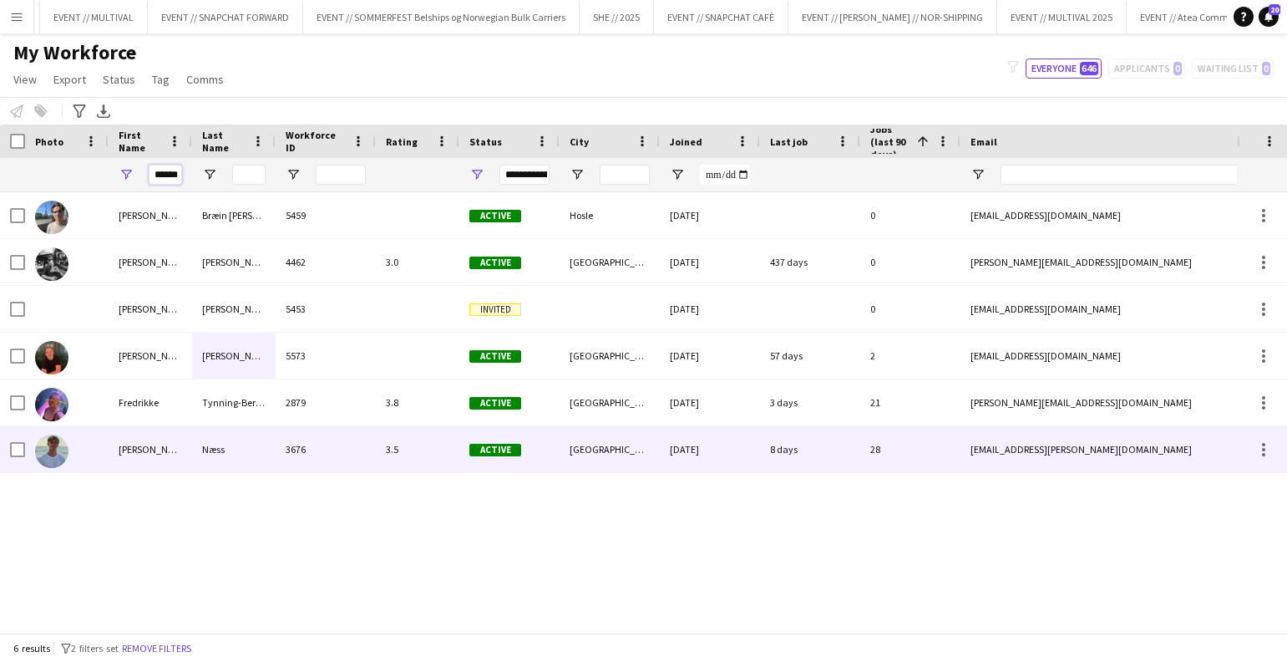
type input "******"
click at [370, 451] on div "3676" at bounding box center [326, 449] width 100 height 46
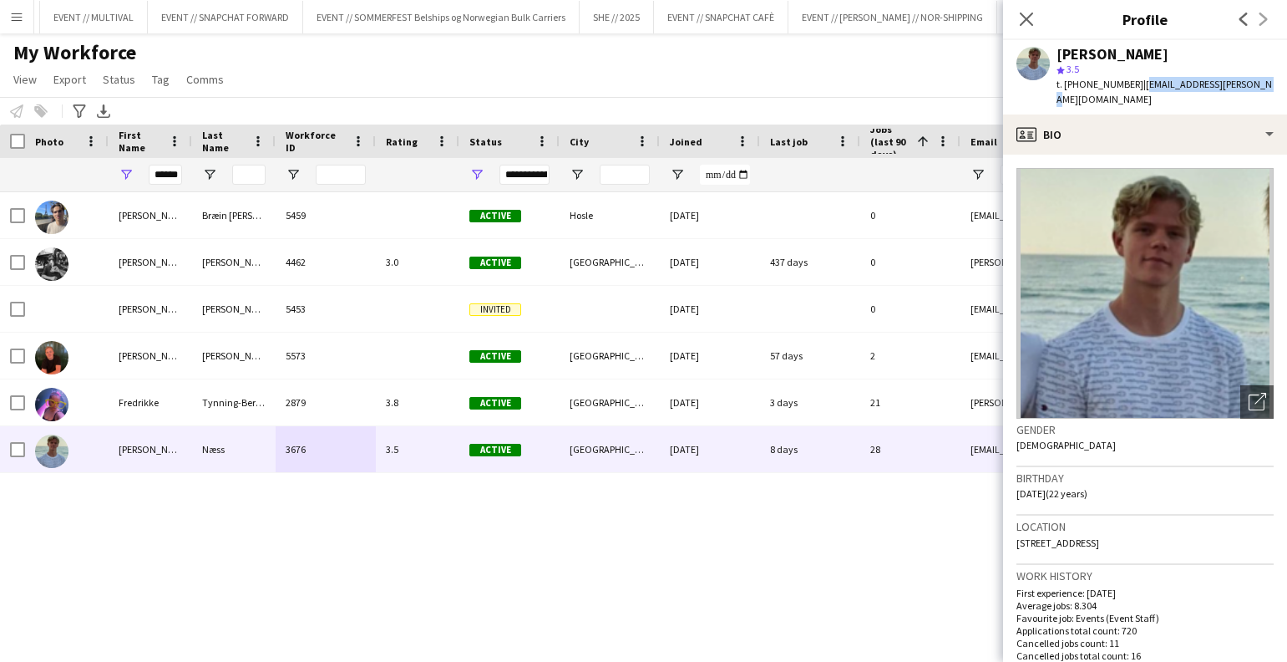
drag, startPoint x: 1244, startPoint y: 84, endPoint x: 1126, endPoint y: 89, distance: 117.9
click at [1126, 89] on div "[PERSON_NAME] Næss star 3.5 t. [PHONE_NUMBER] | [EMAIL_ADDRESS][PERSON_NAME][DO…" at bounding box center [1145, 77] width 284 height 74
copy span "[EMAIL_ADDRESS][PERSON_NAME][DOMAIN_NAME]"
click at [1028, 18] on icon at bounding box center [1026, 19] width 16 height 16
